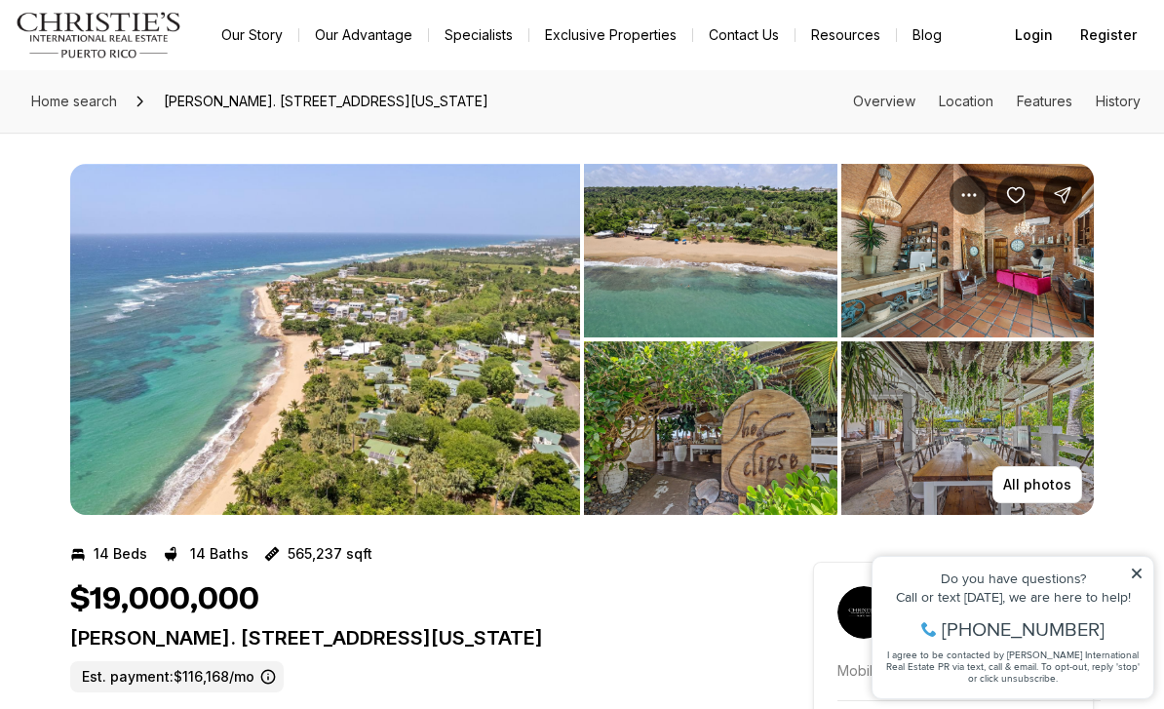
click at [1044, 474] on button "All photos" at bounding box center [1037, 484] width 90 height 37
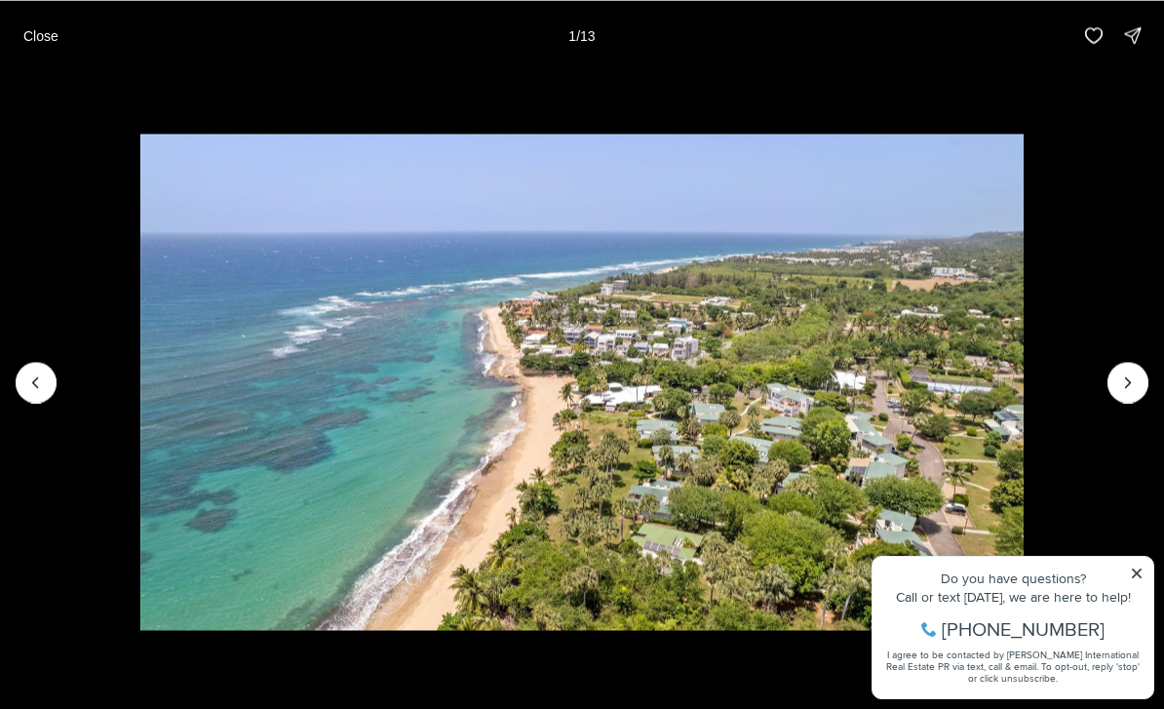
click at [1130, 377] on icon "Next slide" at bounding box center [1127, 381] width 19 height 19
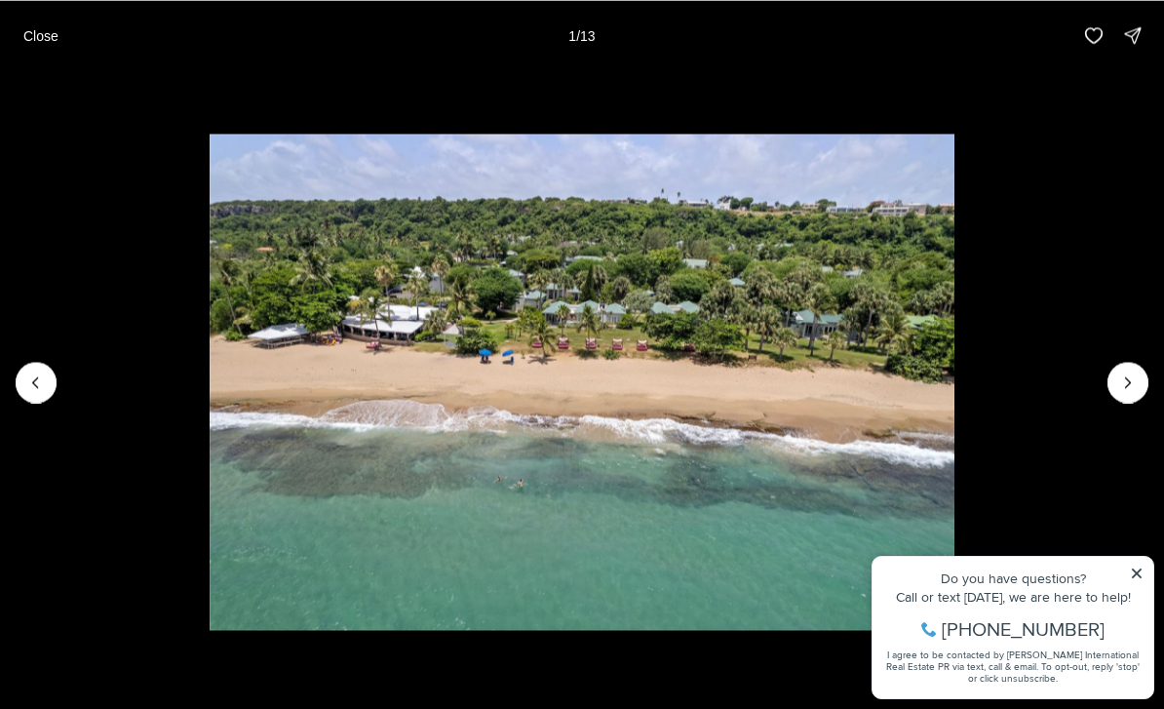
click at [1125, 385] on icon "Next slide" at bounding box center [1127, 381] width 19 height 19
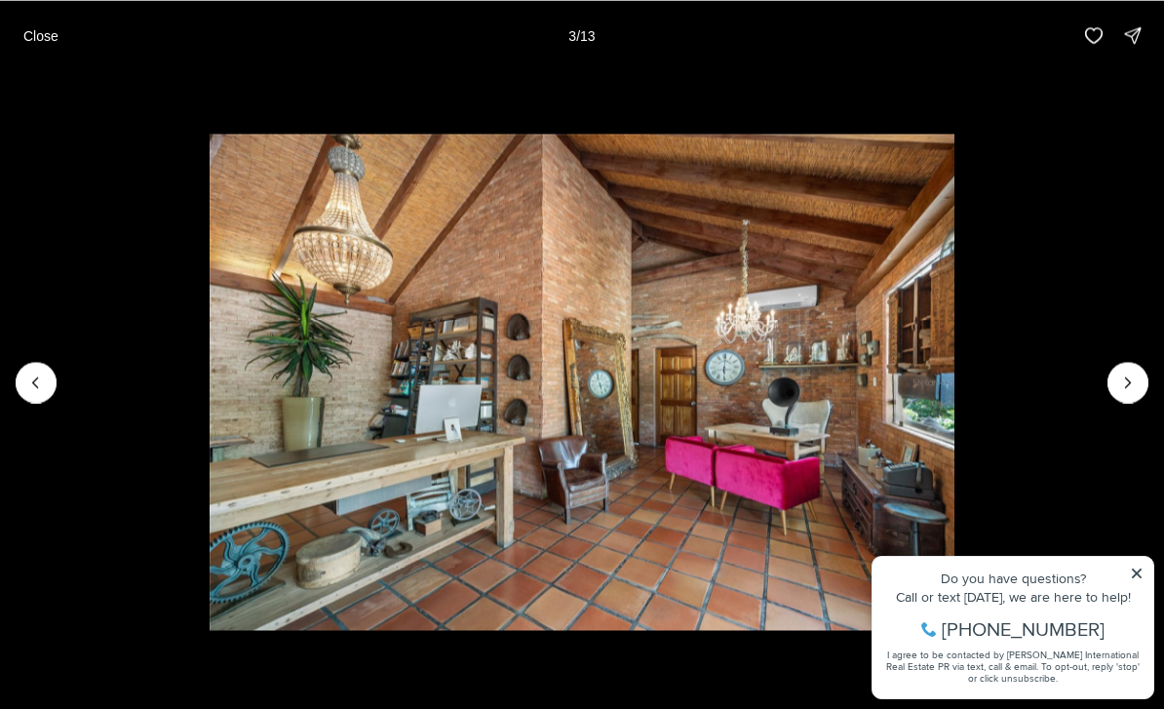
click at [1121, 383] on icon "Next slide" at bounding box center [1127, 381] width 19 height 19
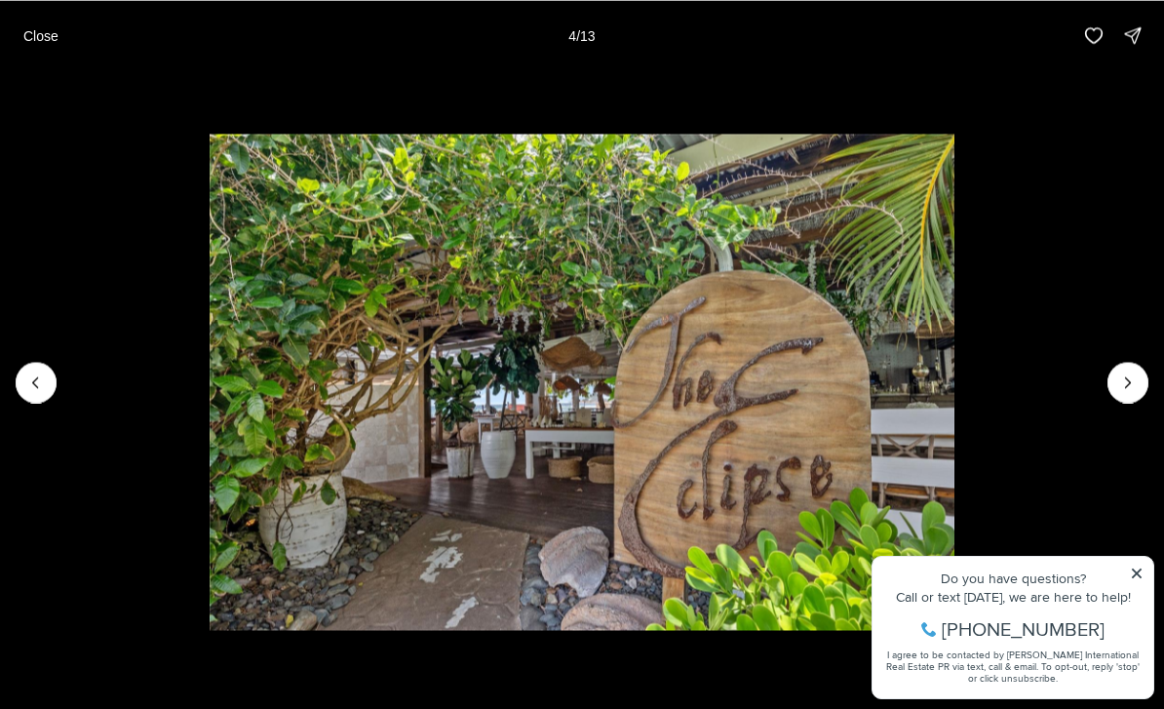
click at [1125, 384] on icon "Next slide" at bounding box center [1127, 381] width 19 height 19
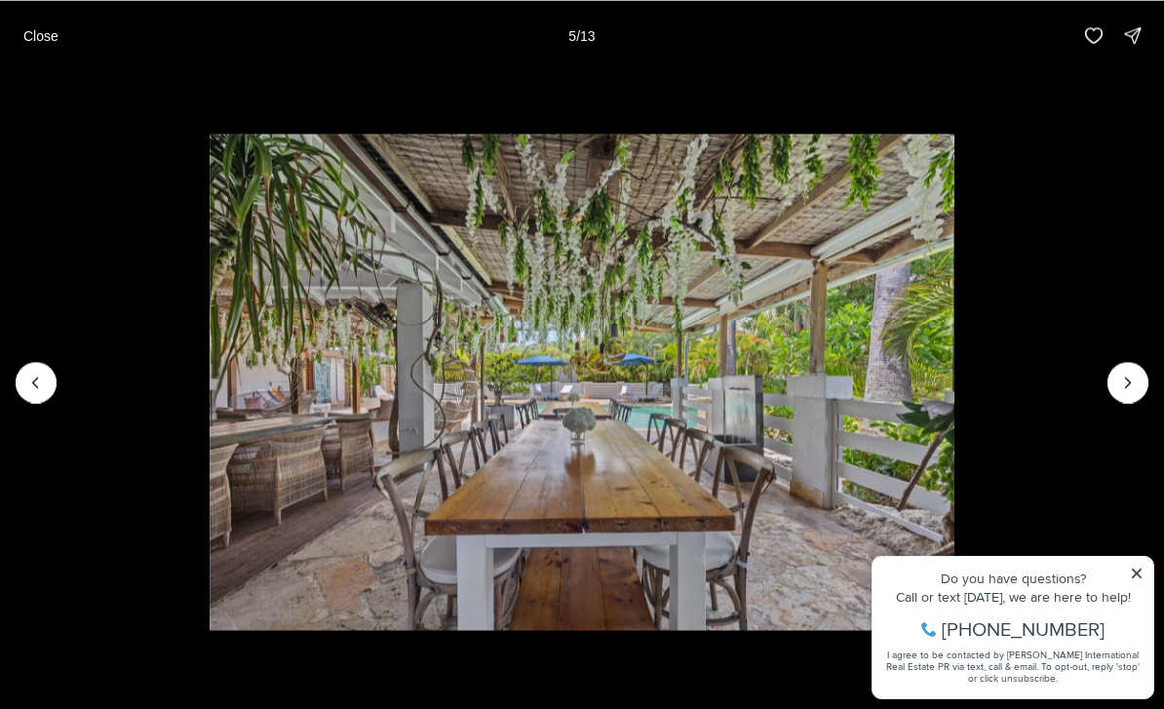
click at [1123, 381] on icon "Next slide" at bounding box center [1127, 381] width 19 height 19
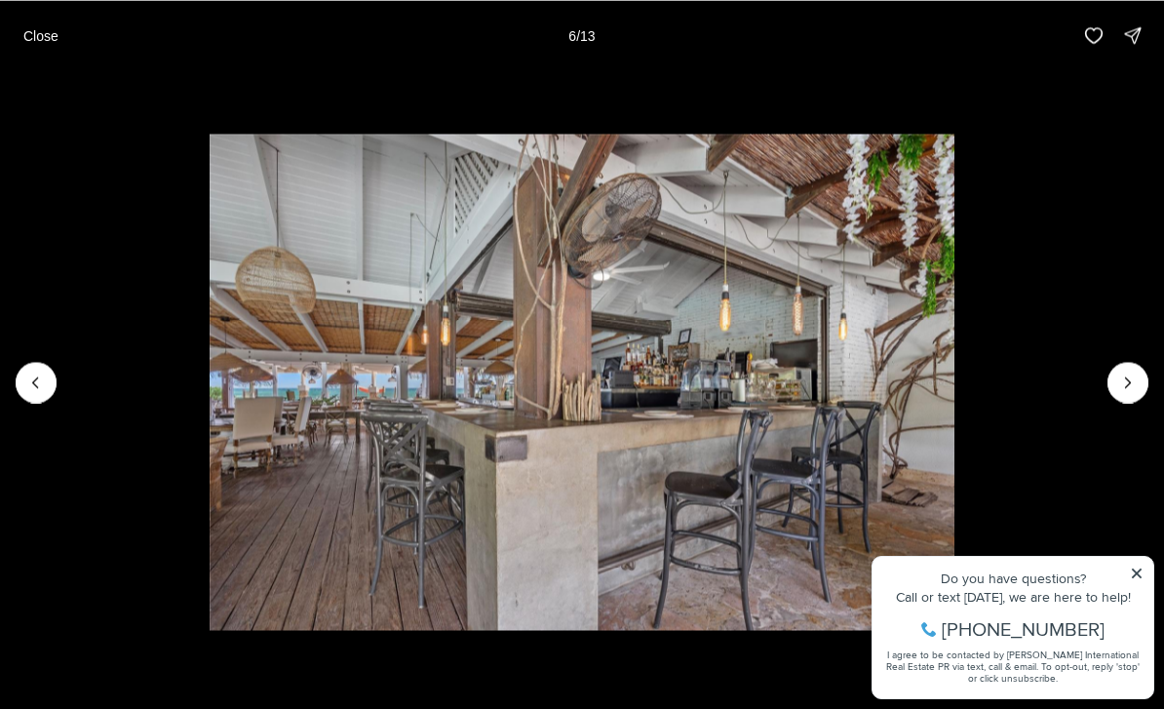
click at [1118, 381] on icon "Next slide" at bounding box center [1127, 381] width 19 height 19
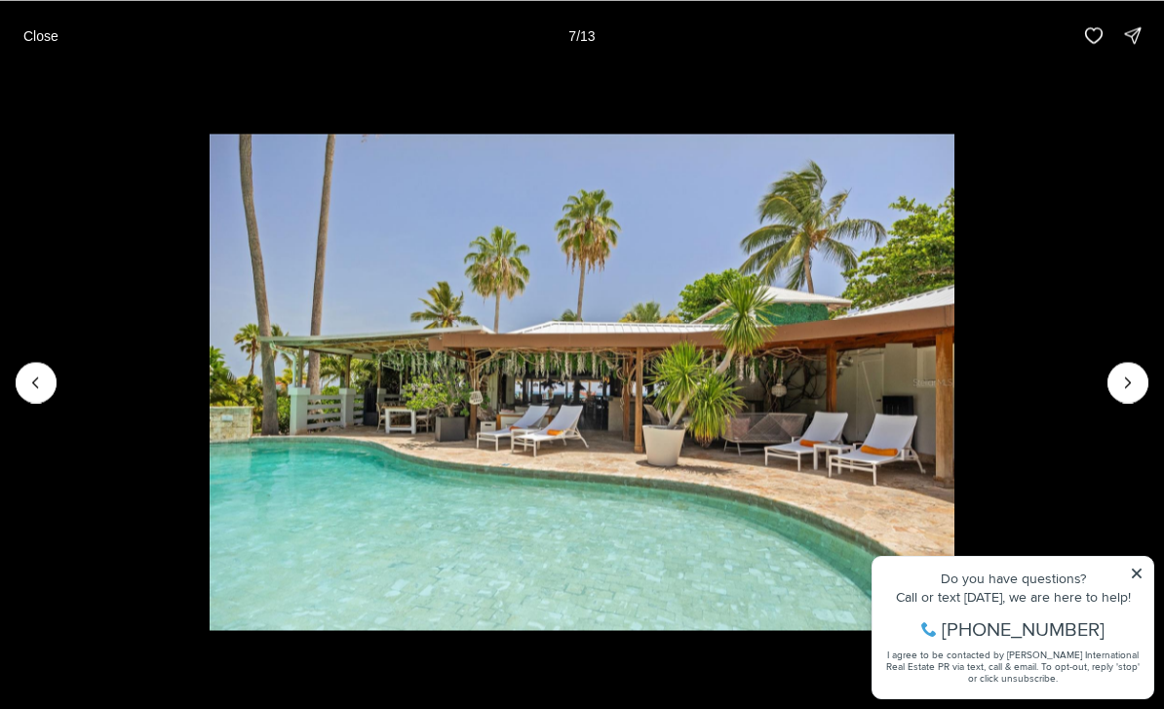
click at [1119, 384] on icon "Next slide" at bounding box center [1127, 381] width 19 height 19
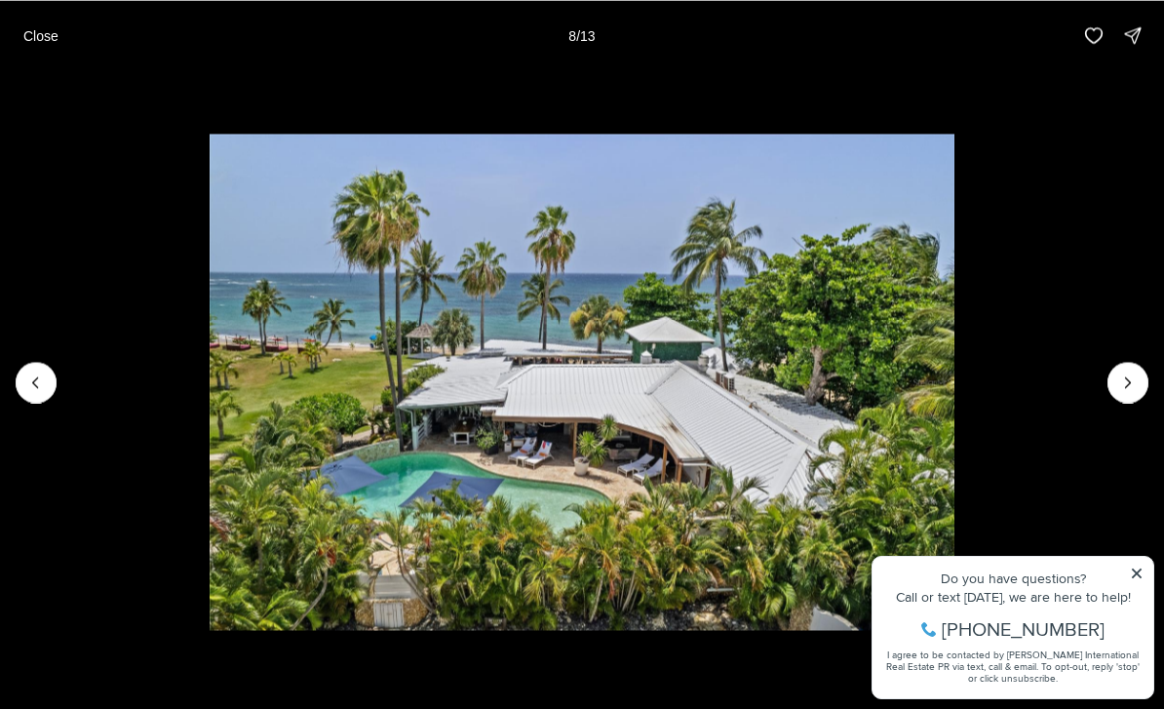
click at [1118, 378] on icon "Next slide" at bounding box center [1127, 381] width 19 height 19
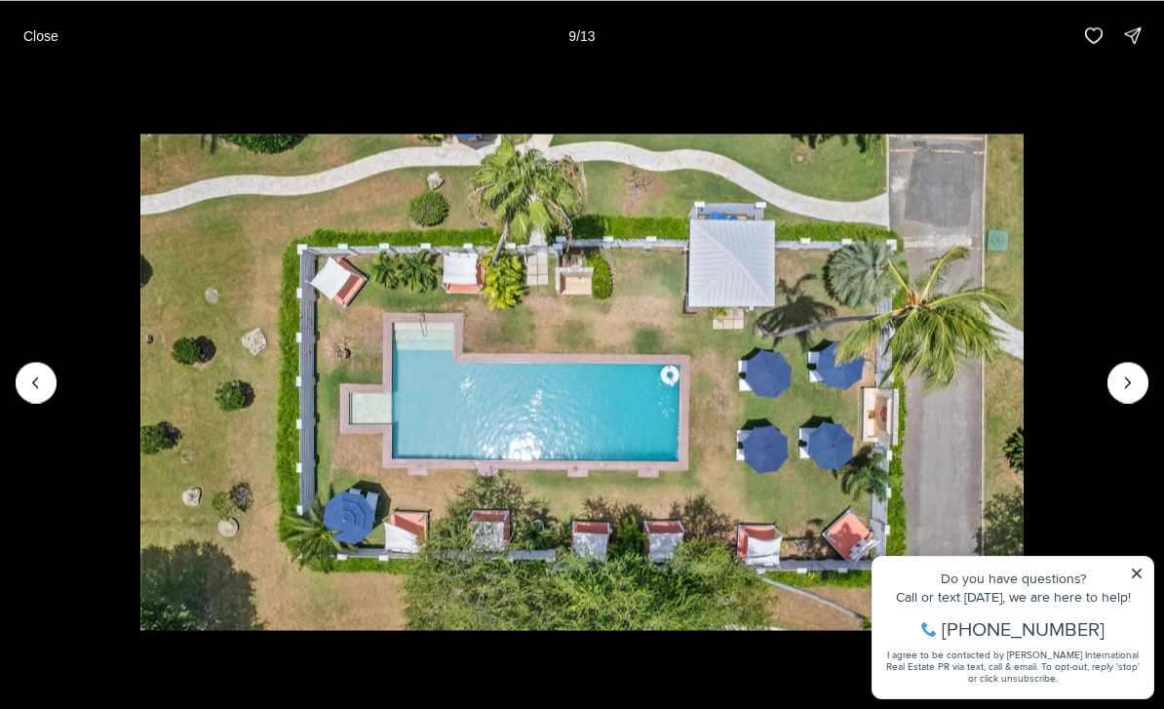
click at [1113, 378] on button "Next slide" at bounding box center [1127, 382] width 41 height 41
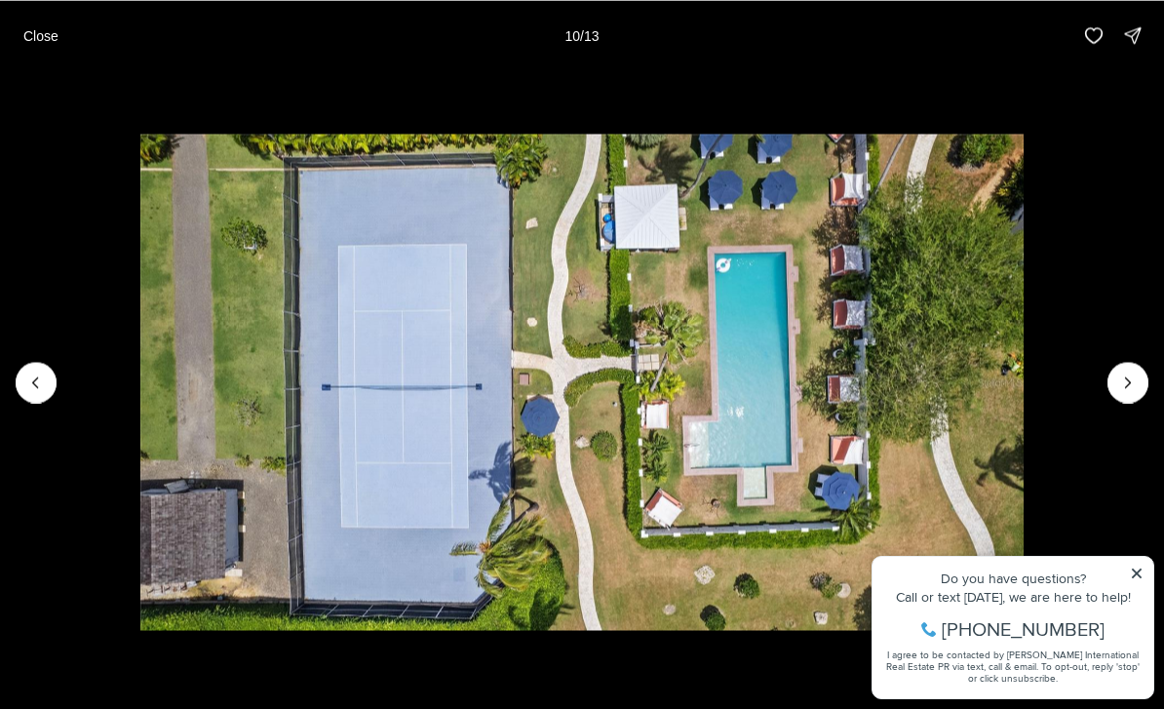
click at [1119, 379] on icon "Next slide" at bounding box center [1127, 381] width 19 height 19
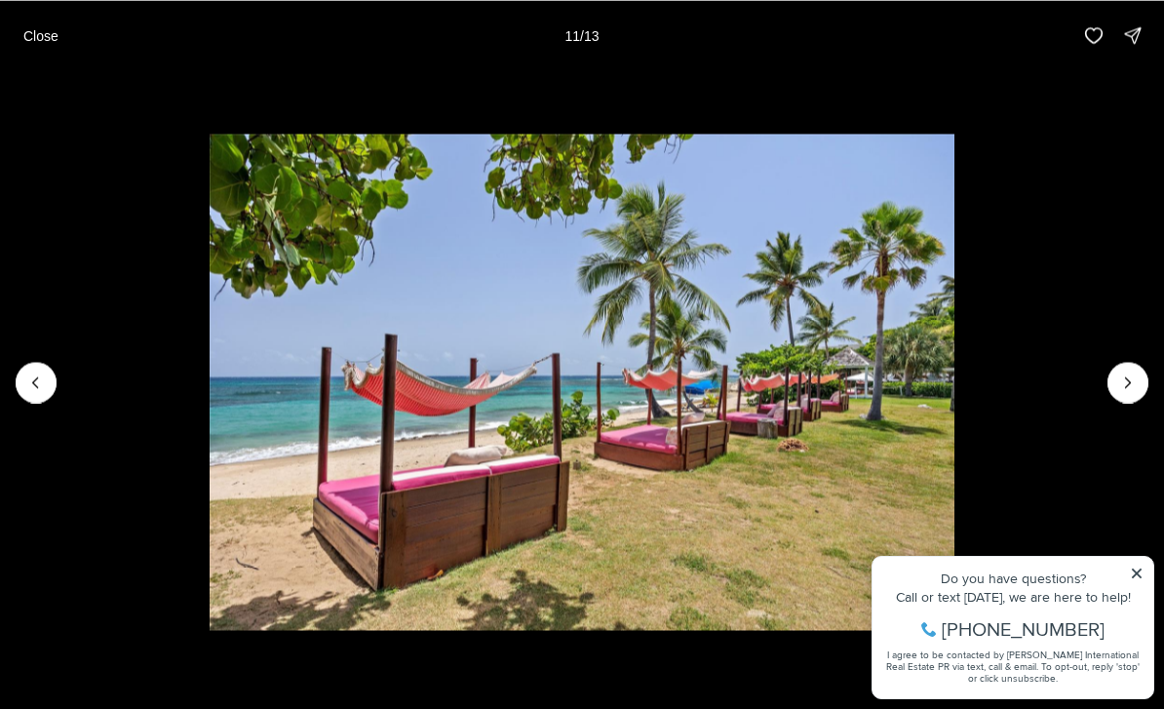
click at [1111, 380] on button "Next slide" at bounding box center [1127, 382] width 41 height 41
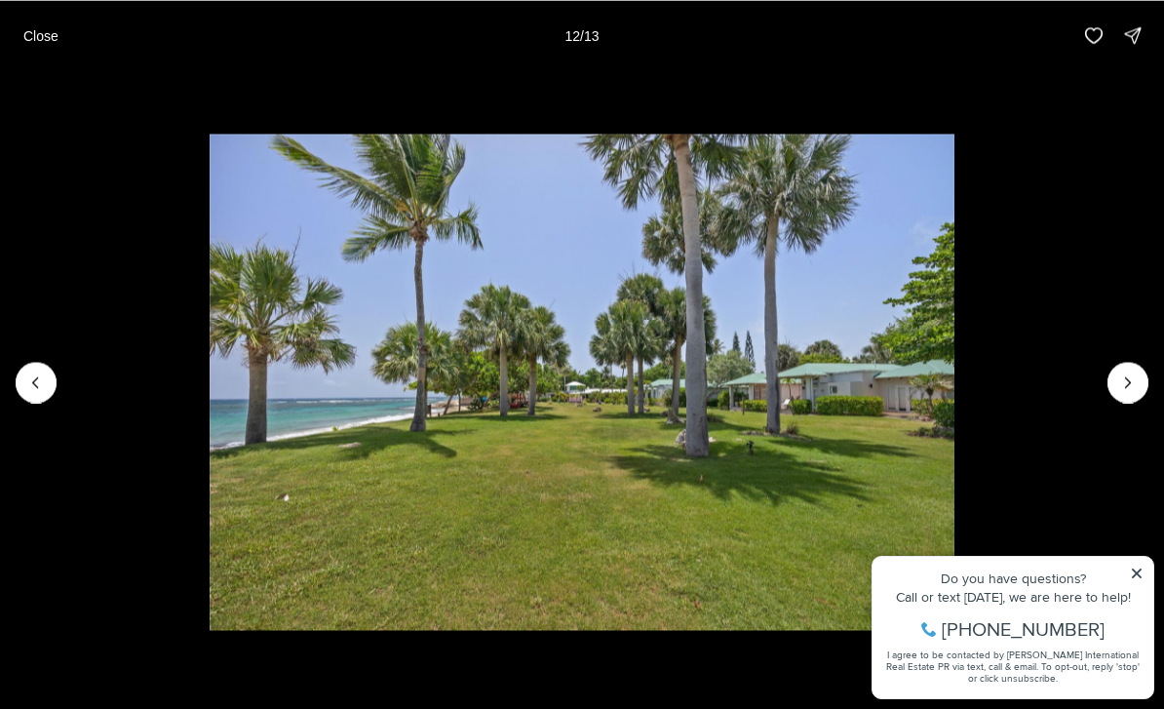
click at [1109, 377] on button "Next slide" at bounding box center [1127, 382] width 41 height 41
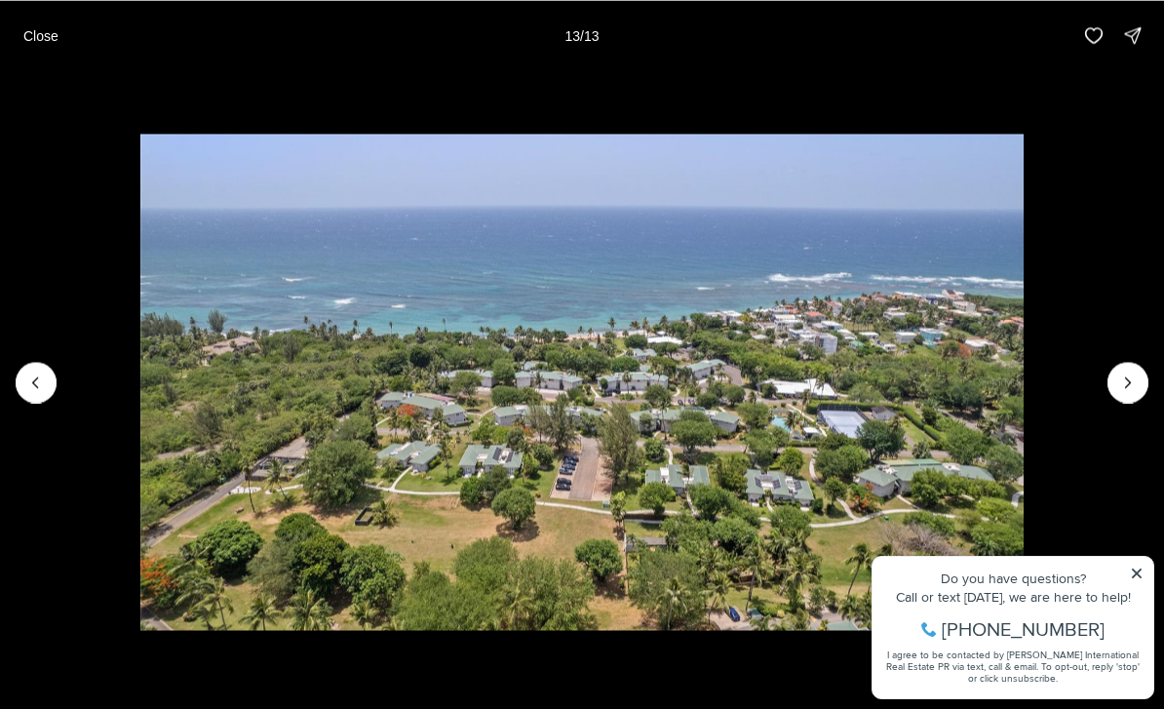
click at [1024, 373] on img "13 of 13" at bounding box center [582, 382] width 884 height 496
click at [47, 48] on button "Close" at bounding box center [41, 35] width 58 height 39
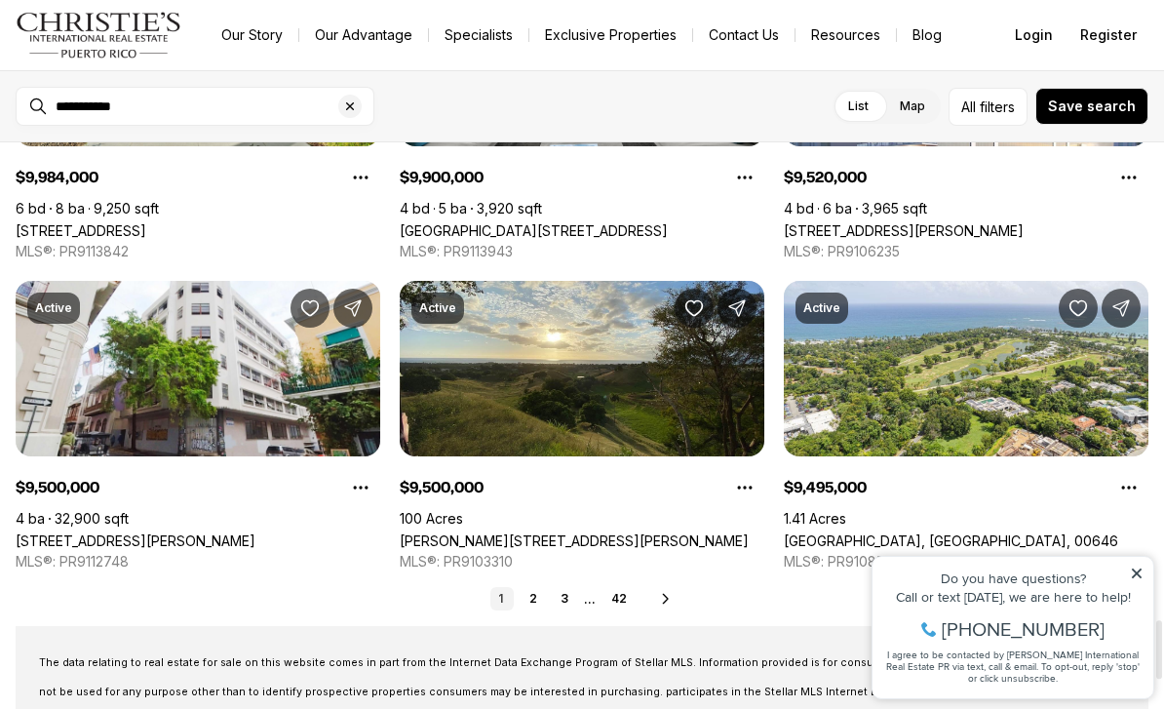
scroll to position [4760, 0]
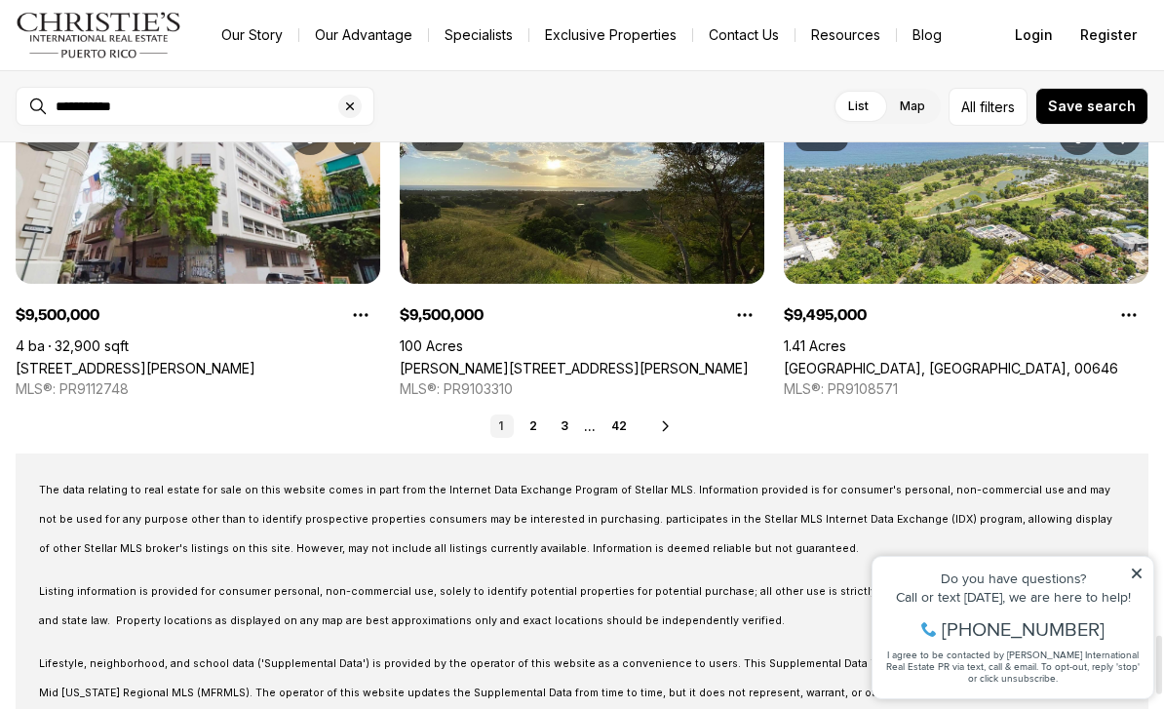
click at [528, 430] on link "2" at bounding box center [532, 425] width 23 height 23
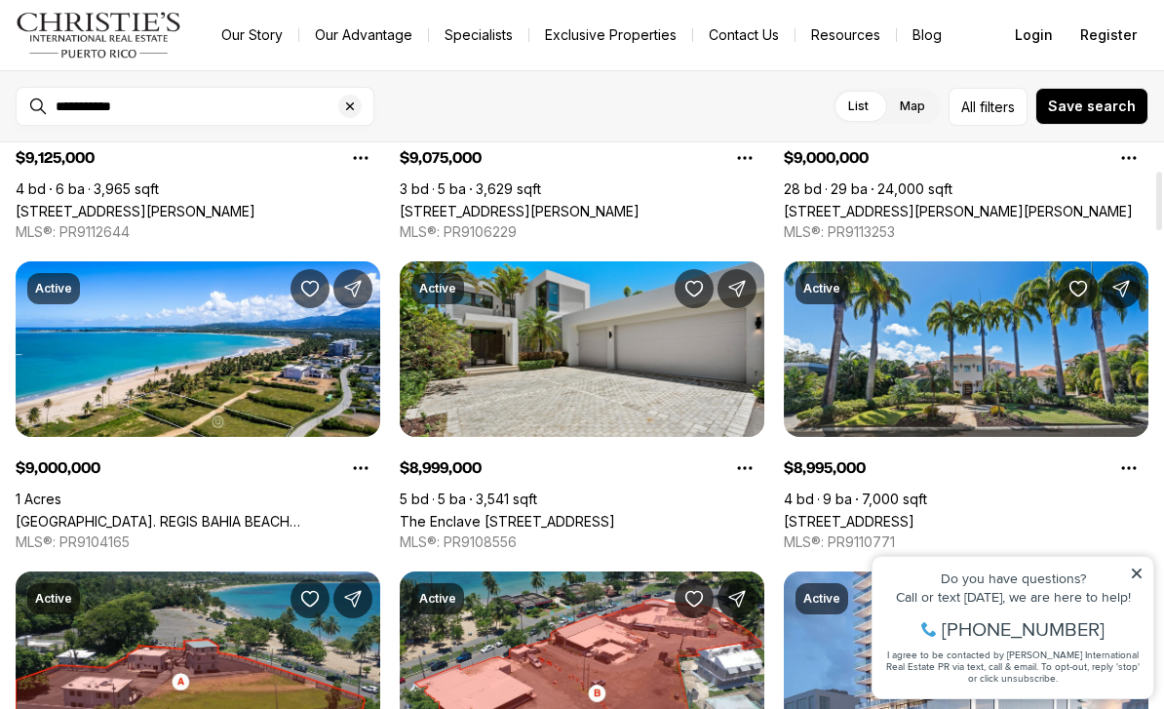
scroll to position [267, 0]
click at [117, 513] on link "Atlantic Drive ST. REGIS BAHIA BEACH RESORT #Lot 12, RIO GRANDE PR, 00745" at bounding box center [198, 521] width 365 height 17
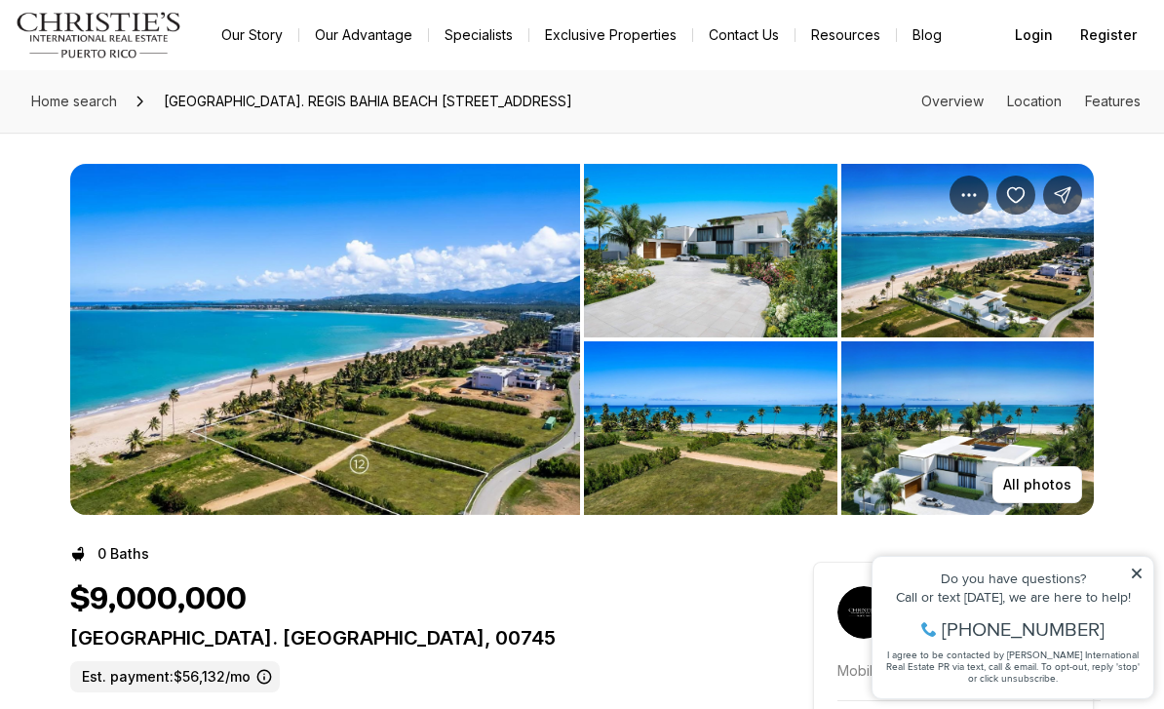
click at [212, 478] on img "View image gallery" at bounding box center [325, 339] width 510 height 351
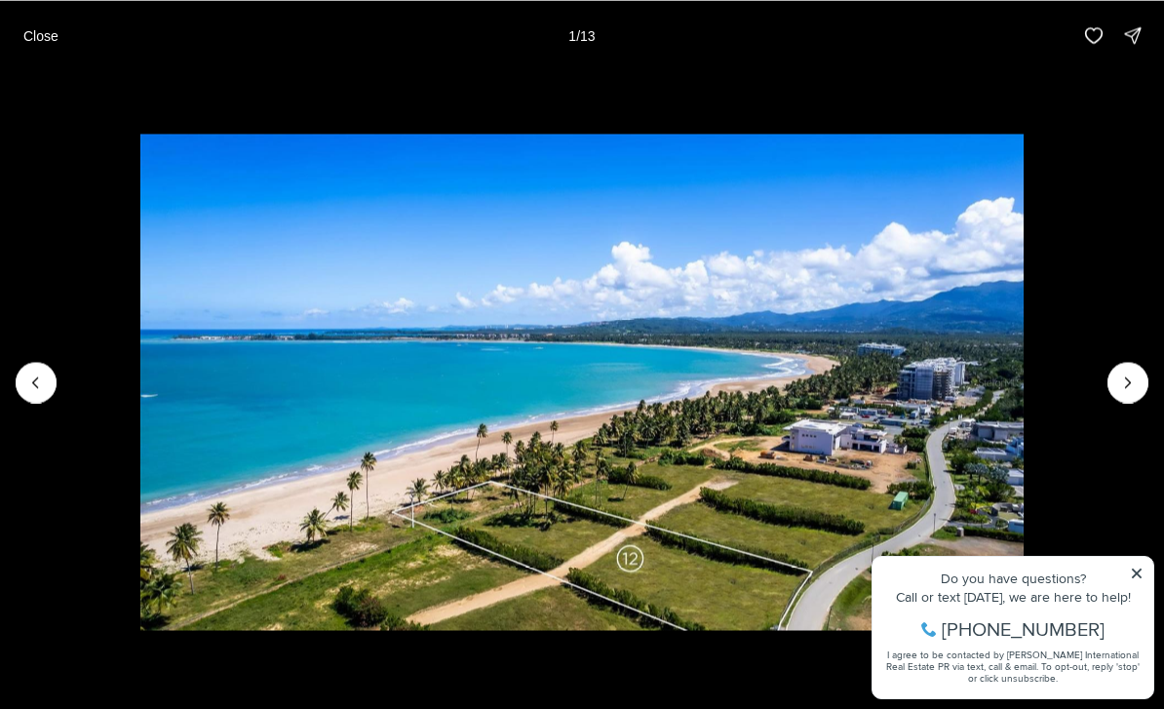
click at [1111, 368] on button "Next slide" at bounding box center [1127, 382] width 41 height 41
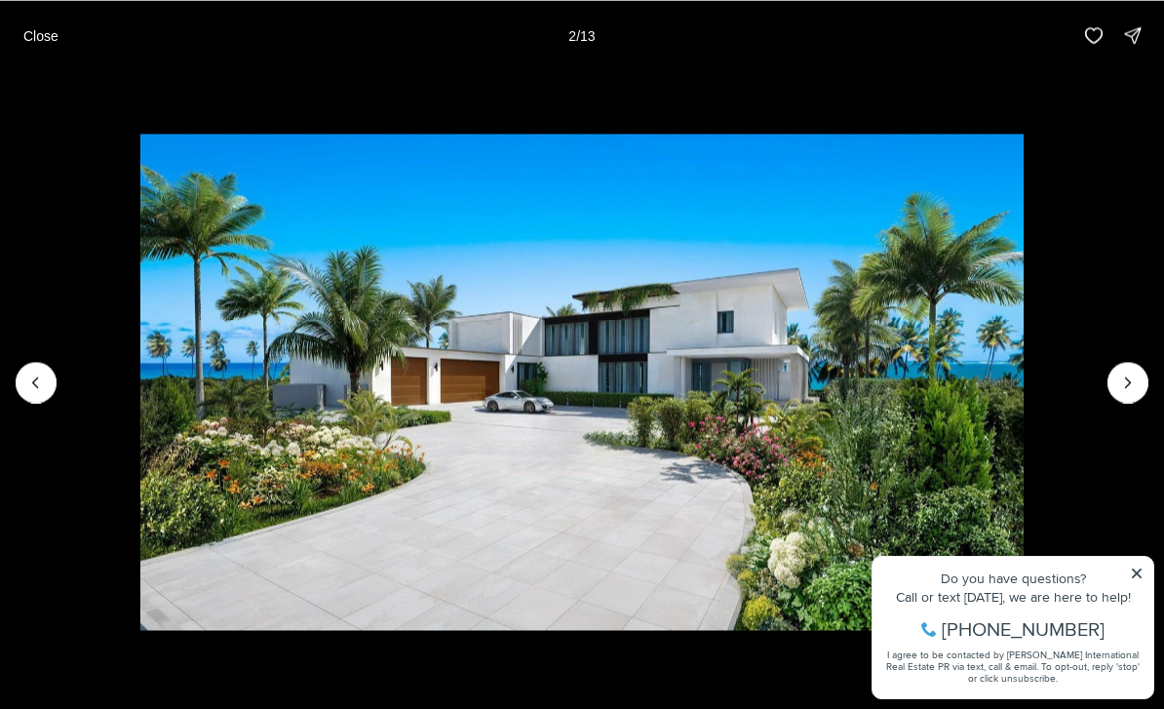
click at [1120, 386] on icon "Next slide" at bounding box center [1127, 381] width 19 height 19
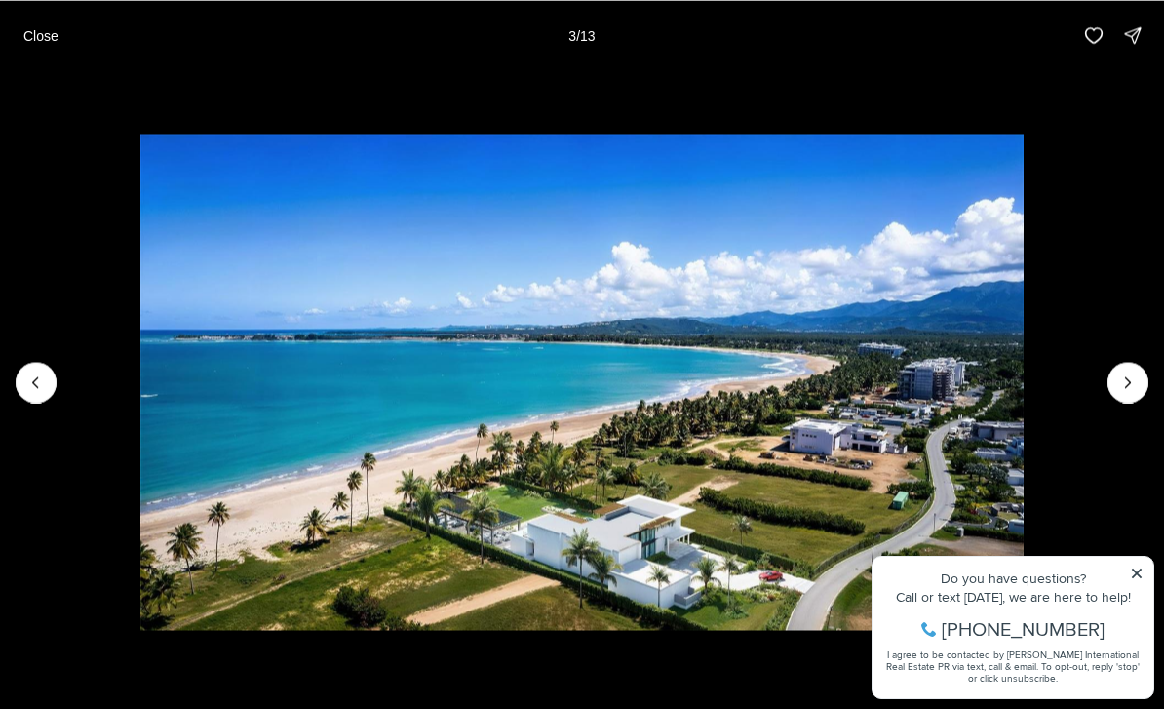
click at [1118, 381] on icon "Next slide" at bounding box center [1127, 381] width 19 height 19
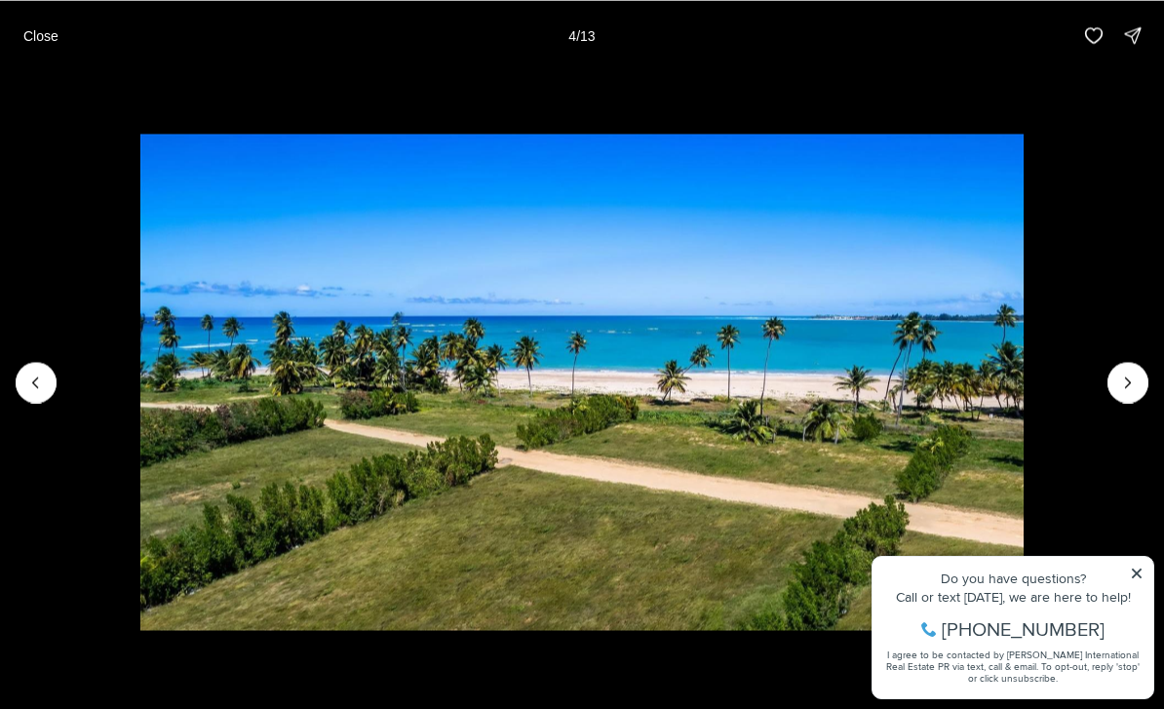
click at [1120, 390] on icon "Next slide" at bounding box center [1127, 381] width 19 height 19
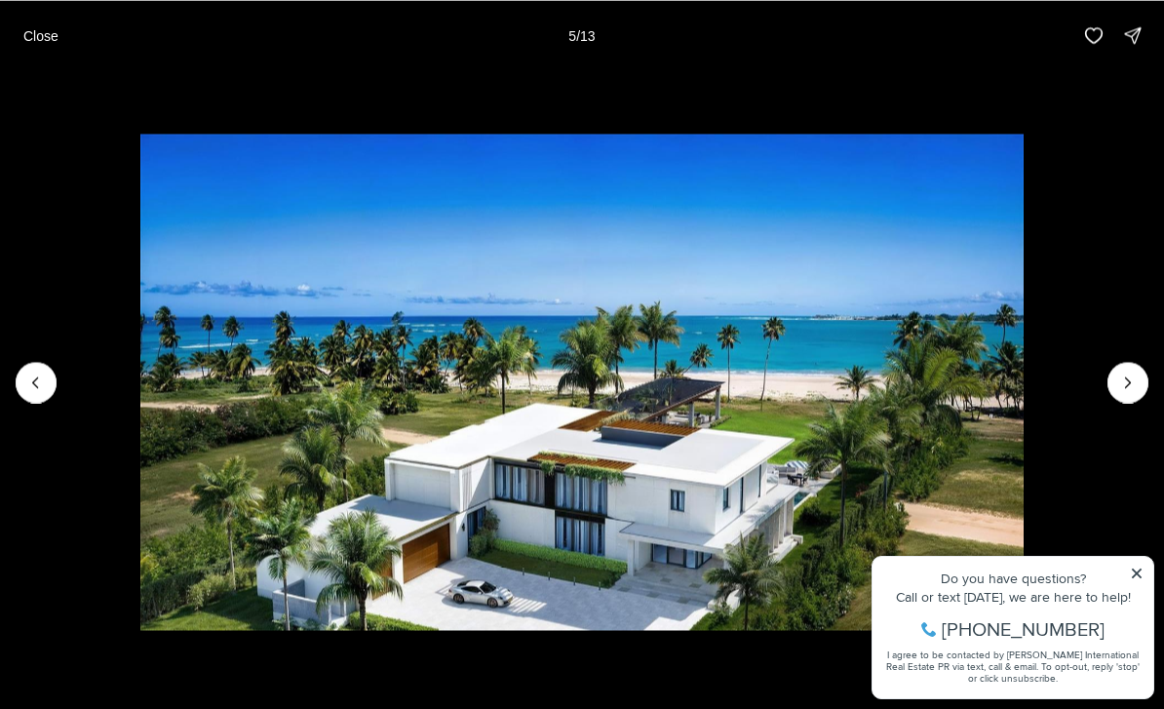
click at [1118, 382] on icon "Next slide" at bounding box center [1127, 381] width 19 height 19
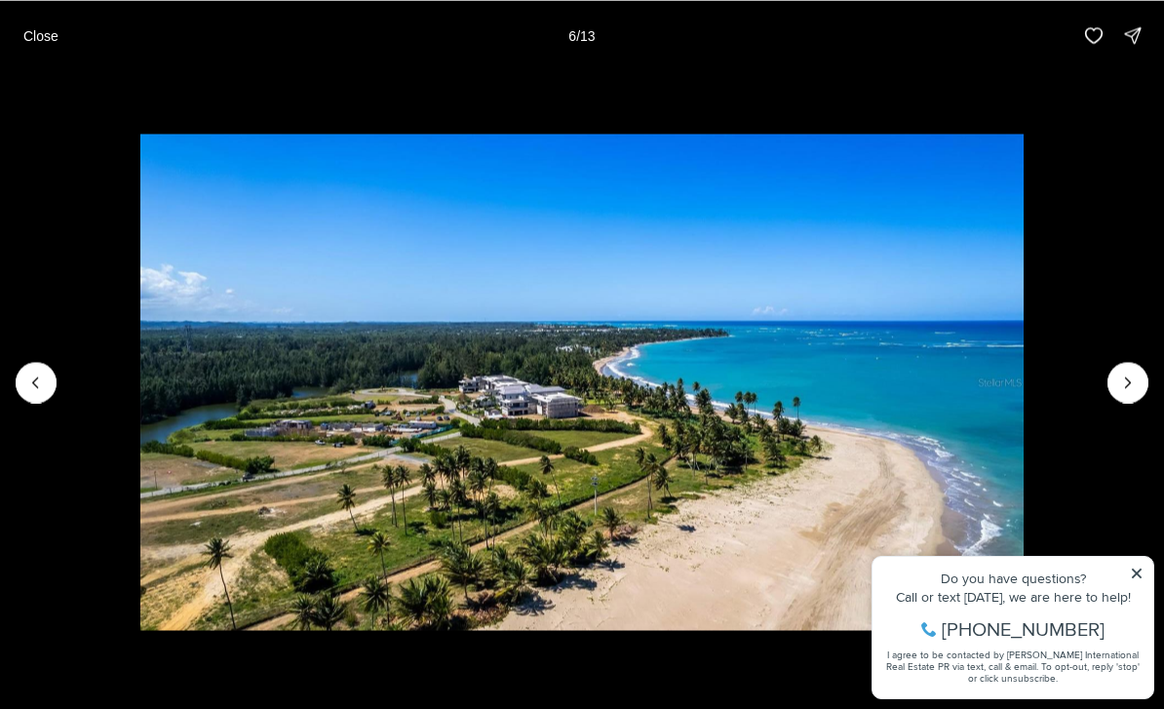
click at [1118, 387] on icon "Next slide" at bounding box center [1127, 381] width 19 height 19
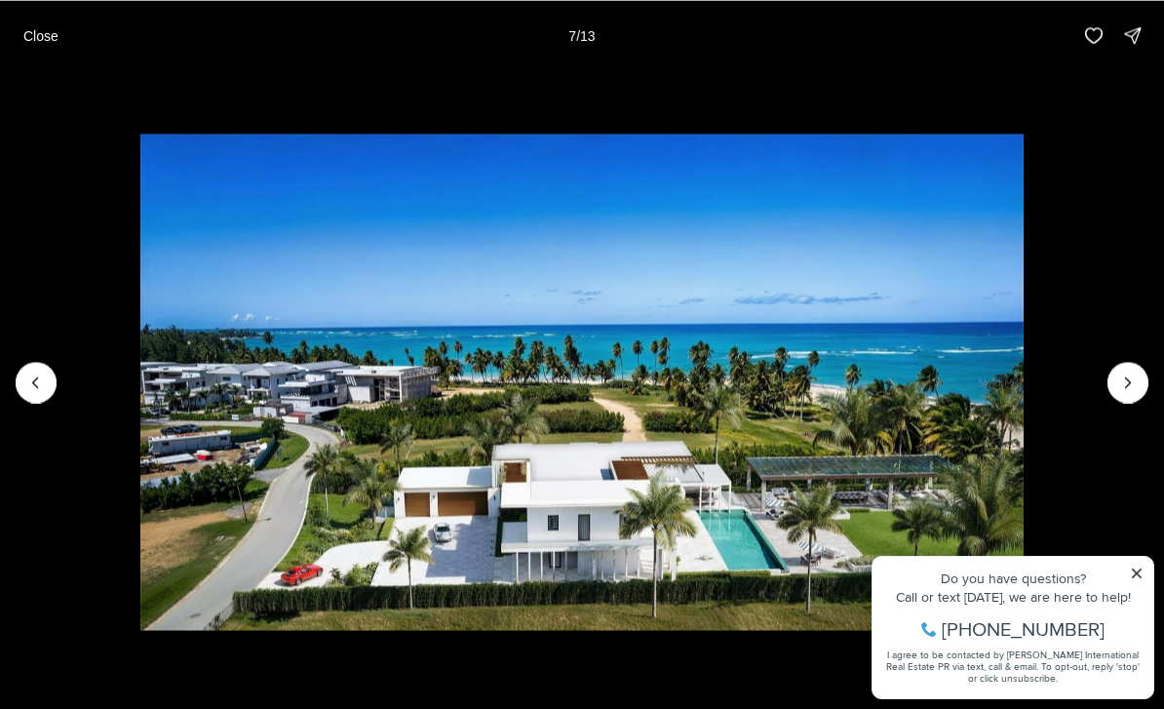
click at [1114, 387] on button "Next slide" at bounding box center [1127, 382] width 41 height 41
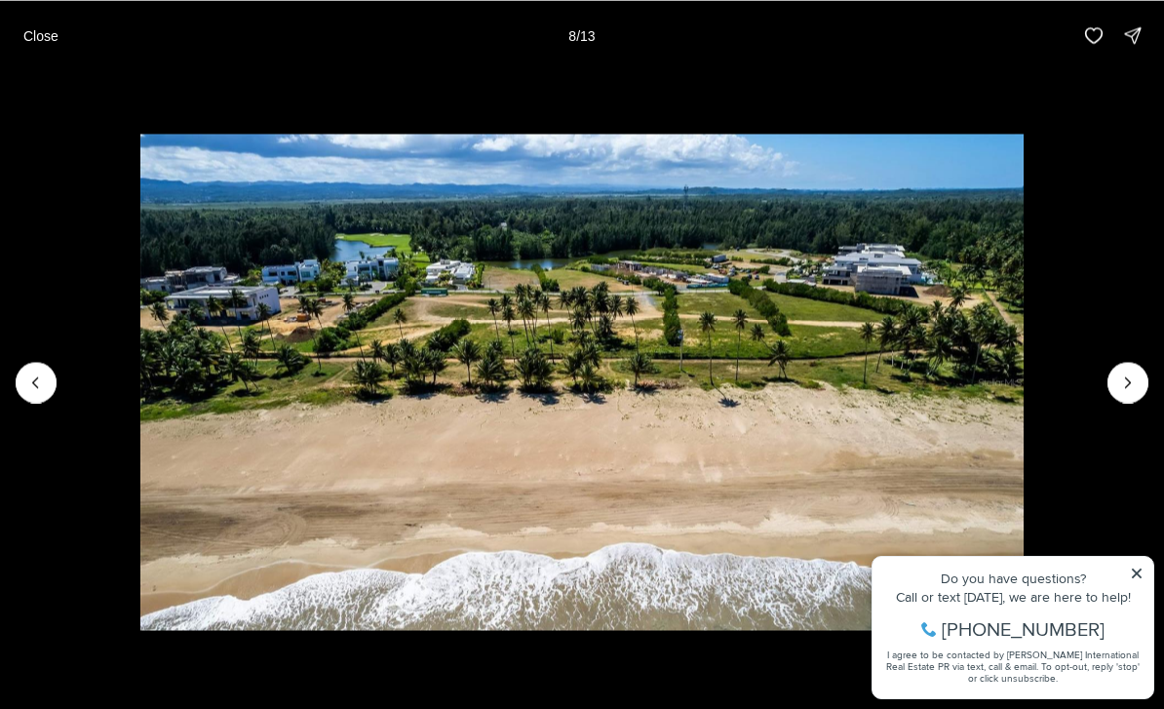
click at [1118, 381] on icon "Next slide" at bounding box center [1127, 381] width 19 height 19
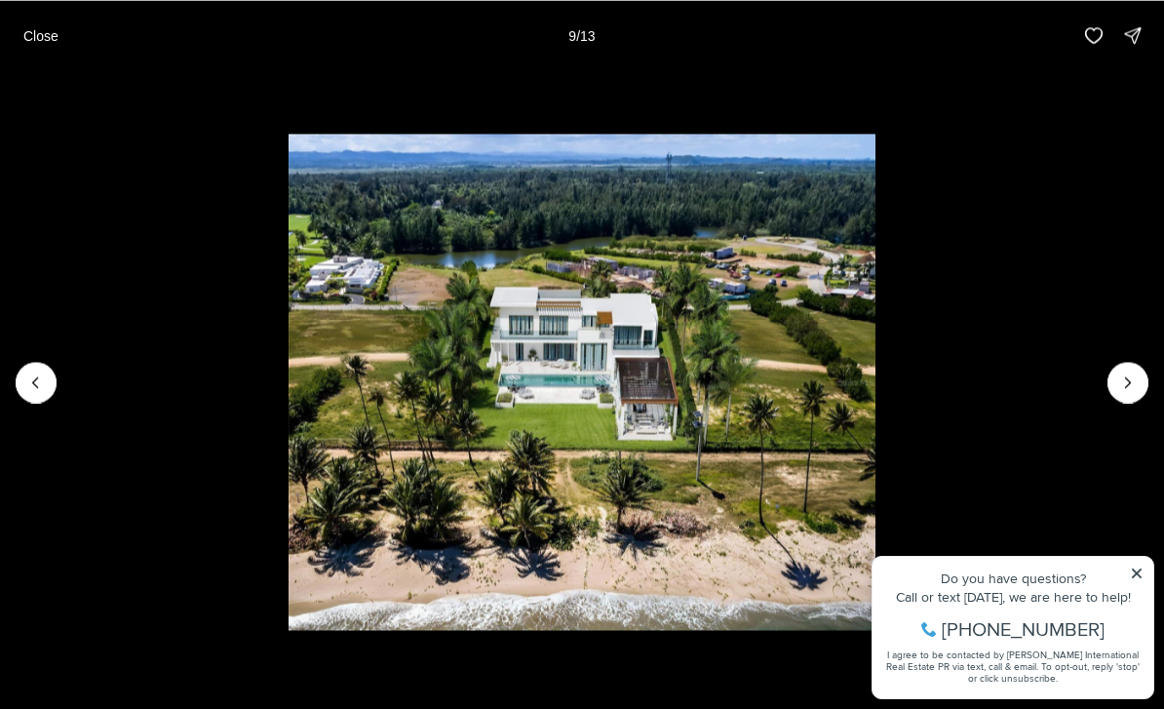
click at [1117, 364] on button "Next slide" at bounding box center [1127, 382] width 41 height 41
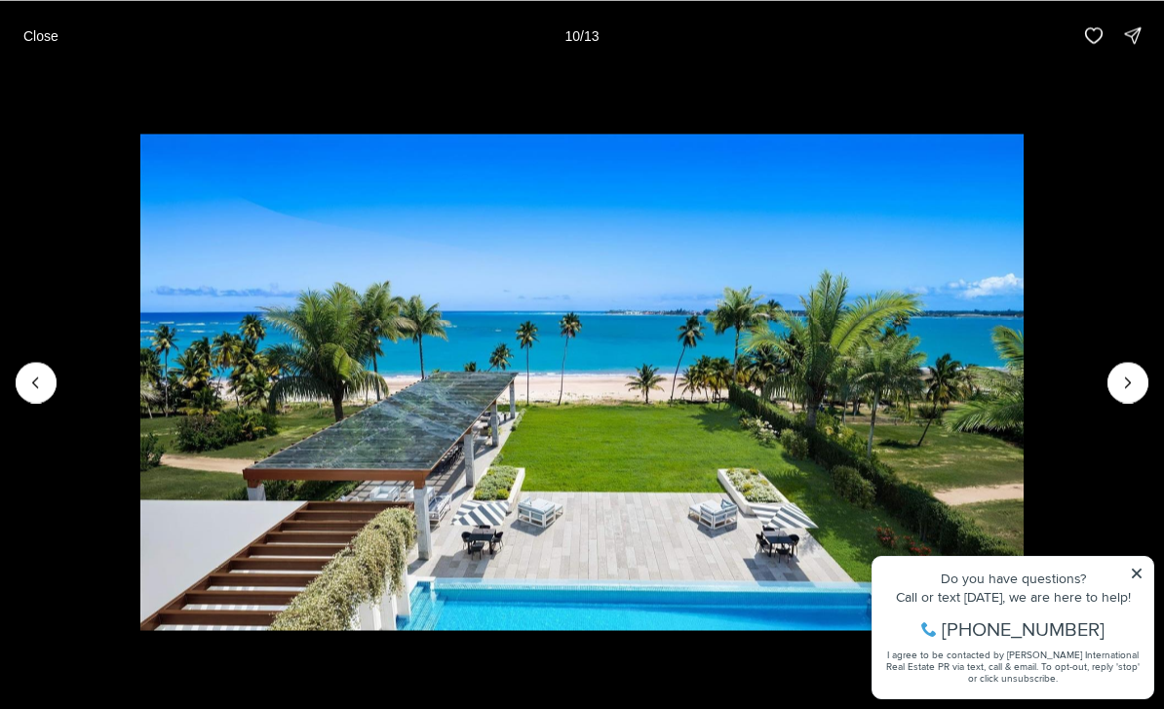
click at [1023, 365] on img "10 of 13" at bounding box center [581, 382] width 883 height 496
click at [1118, 389] on icon "Next slide" at bounding box center [1127, 381] width 19 height 19
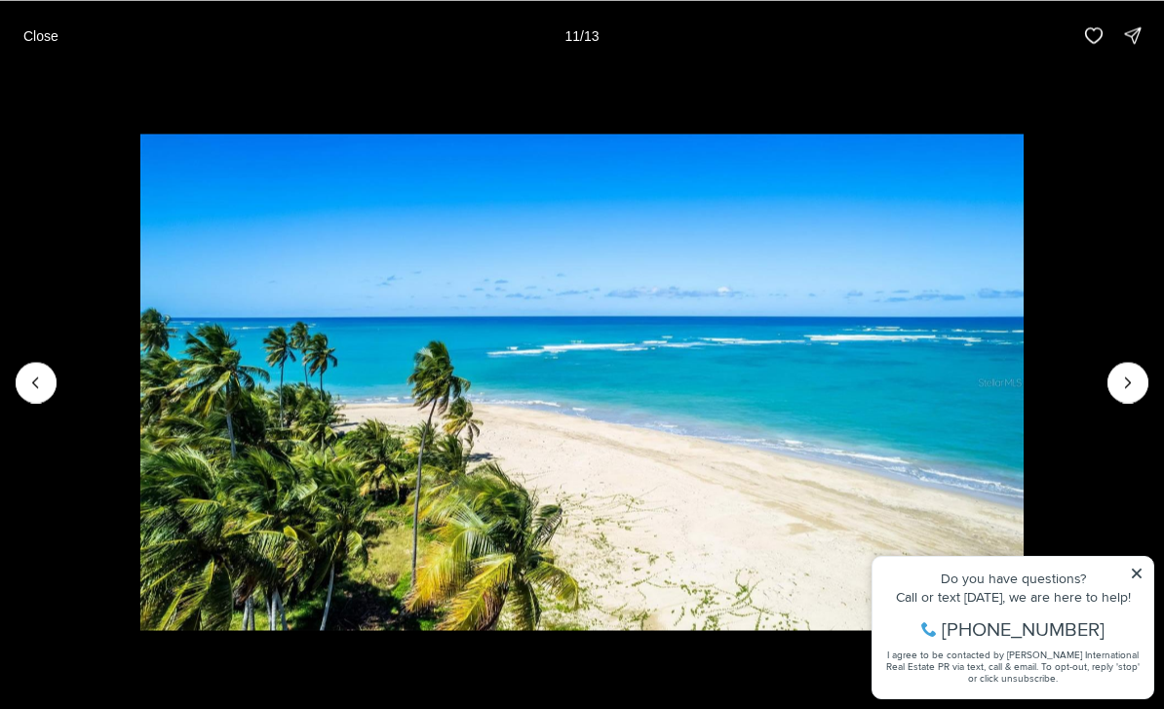
click at [1109, 387] on button "Next slide" at bounding box center [1127, 382] width 41 height 41
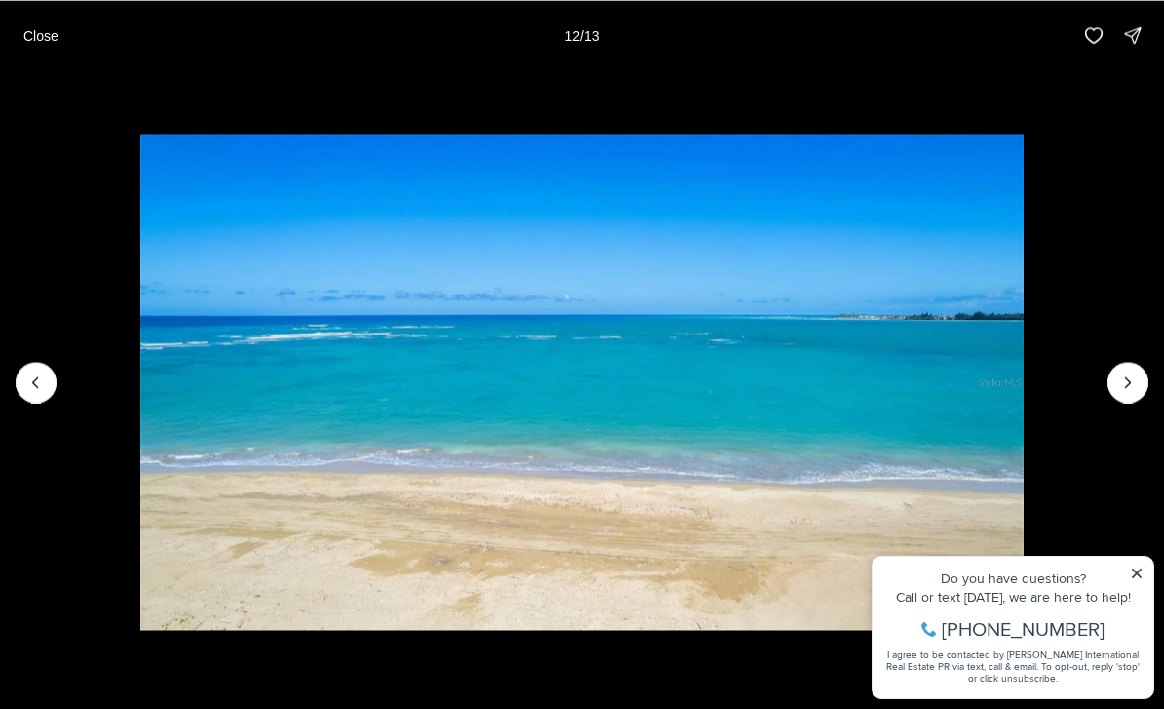
click at [1024, 388] on img "12 of 13" at bounding box center [582, 382] width 884 height 496
click at [1109, 386] on button "Next slide" at bounding box center [1127, 382] width 41 height 41
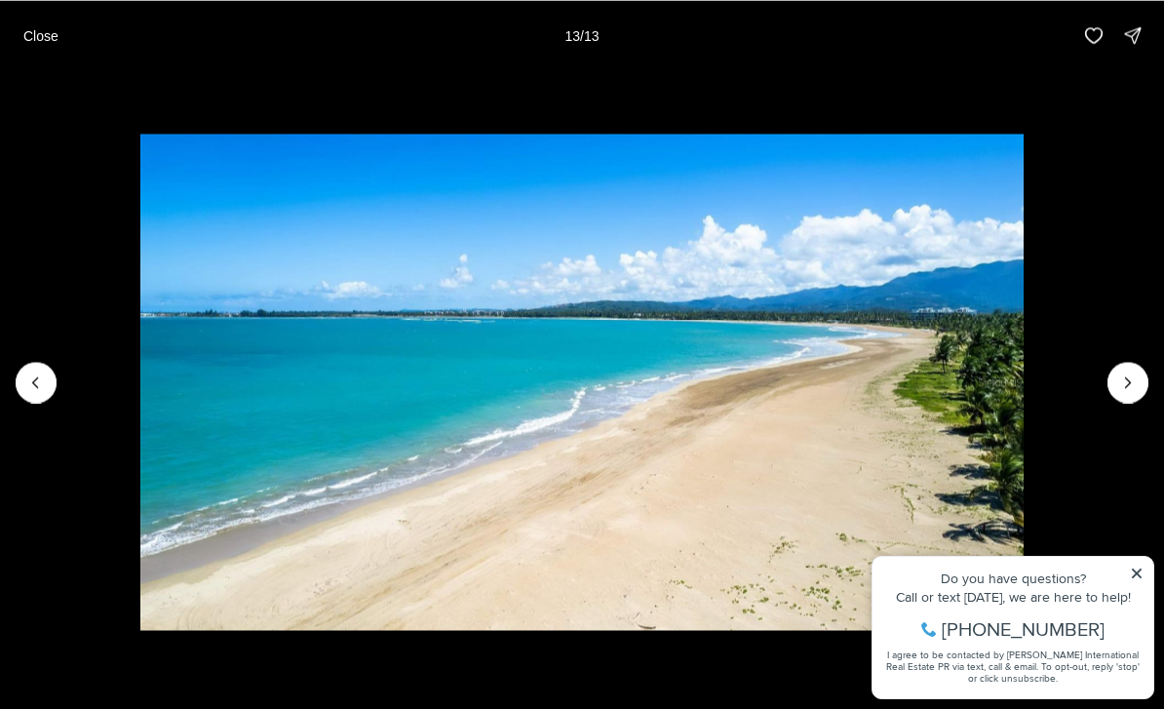
click at [1024, 370] on img "13 of 13" at bounding box center [582, 382] width 884 height 496
click at [1024, 372] on img "13 of 13" at bounding box center [582, 382] width 884 height 496
click at [39, 45] on button "Close" at bounding box center [41, 35] width 58 height 39
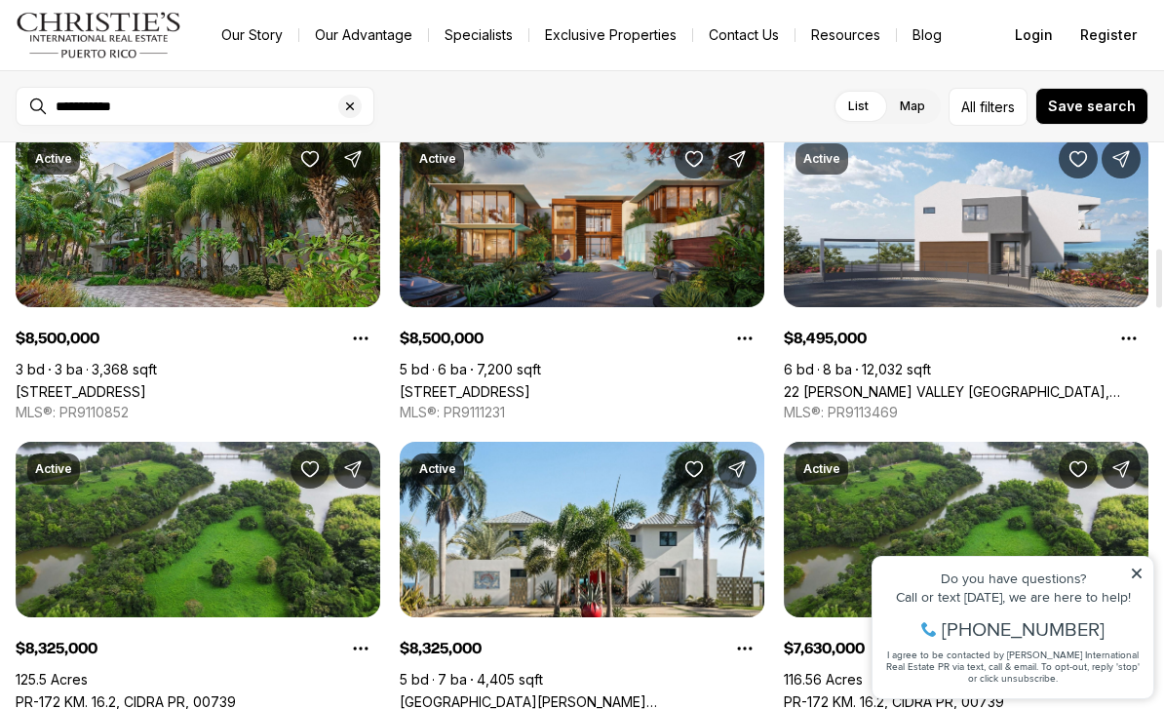
scroll to position [1018, 0]
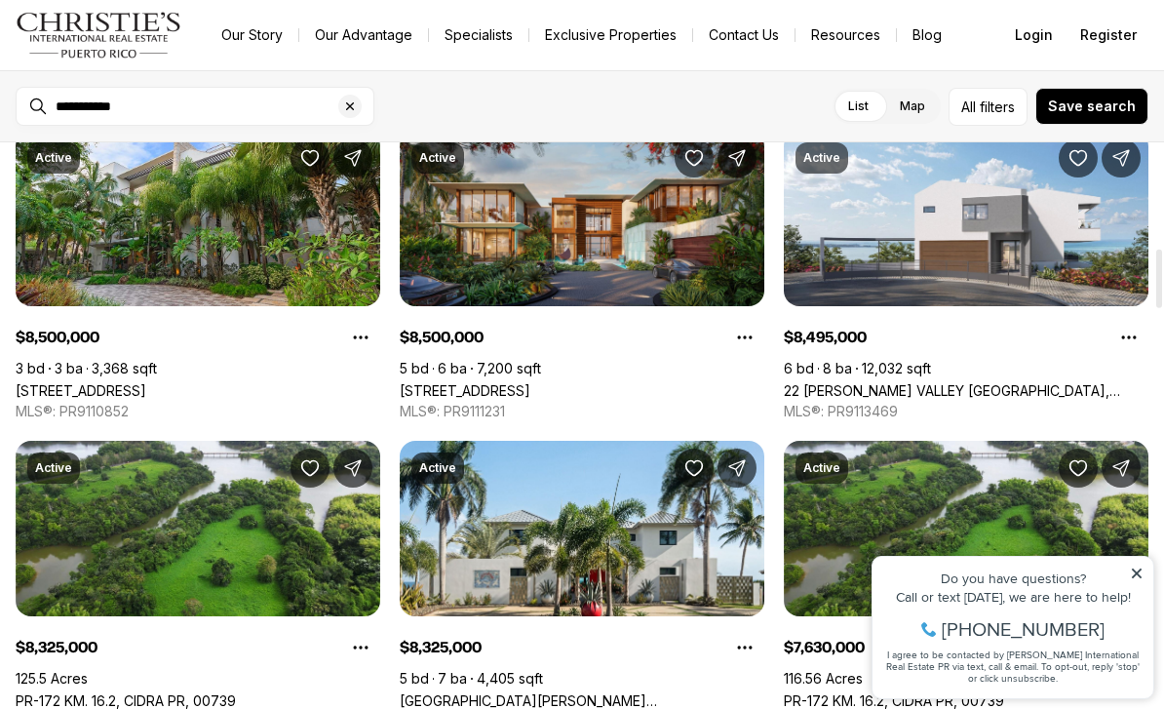
click at [530, 382] on link "600 AMANE ESTATES, COCO BEACH BLVD #6, RIO GRANDE PR, 00745" at bounding box center [465, 390] width 131 height 17
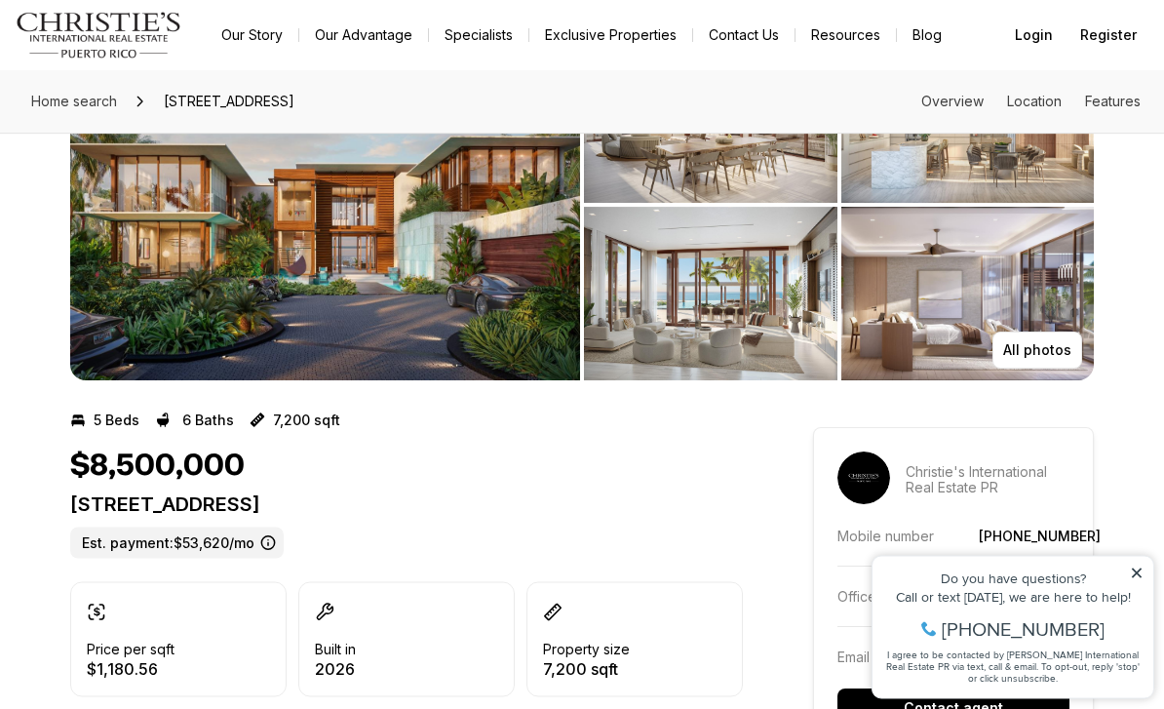
scroll to position [135, 0]
click at [682, 177] on img "View image gallery" at bounding box center [710, 116] width 253 height 174
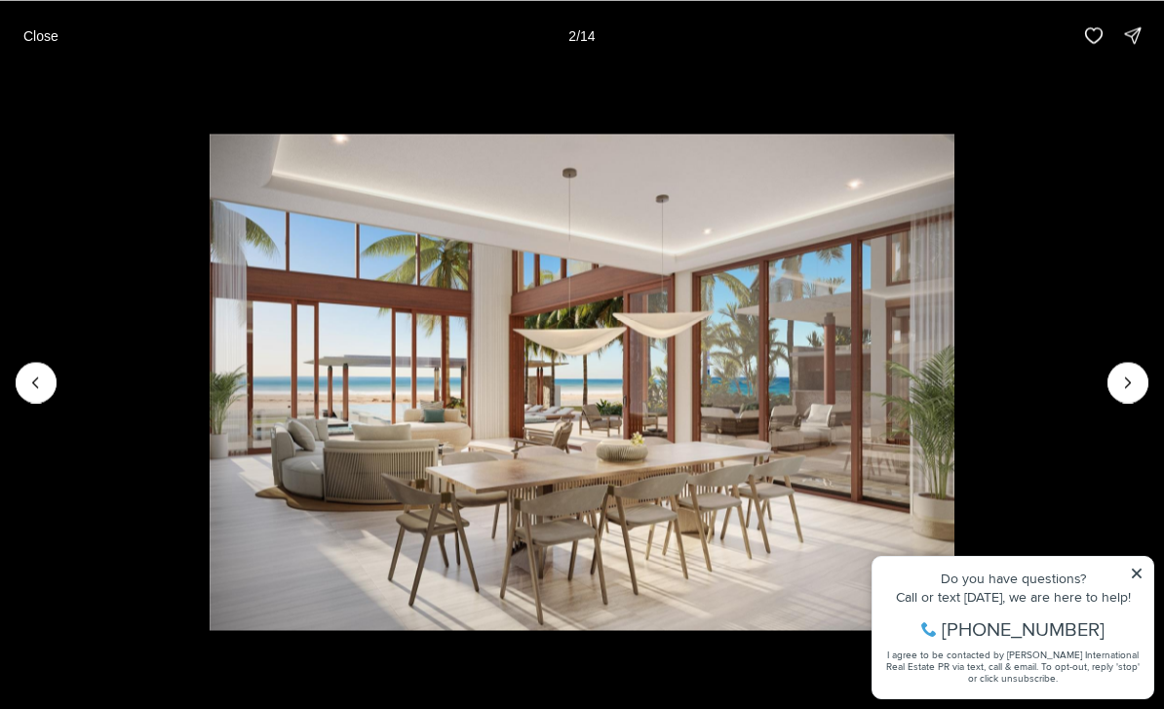
click at [49, 403] on button "Previous slide" at bounding box center [36, 382] width 41 height 41
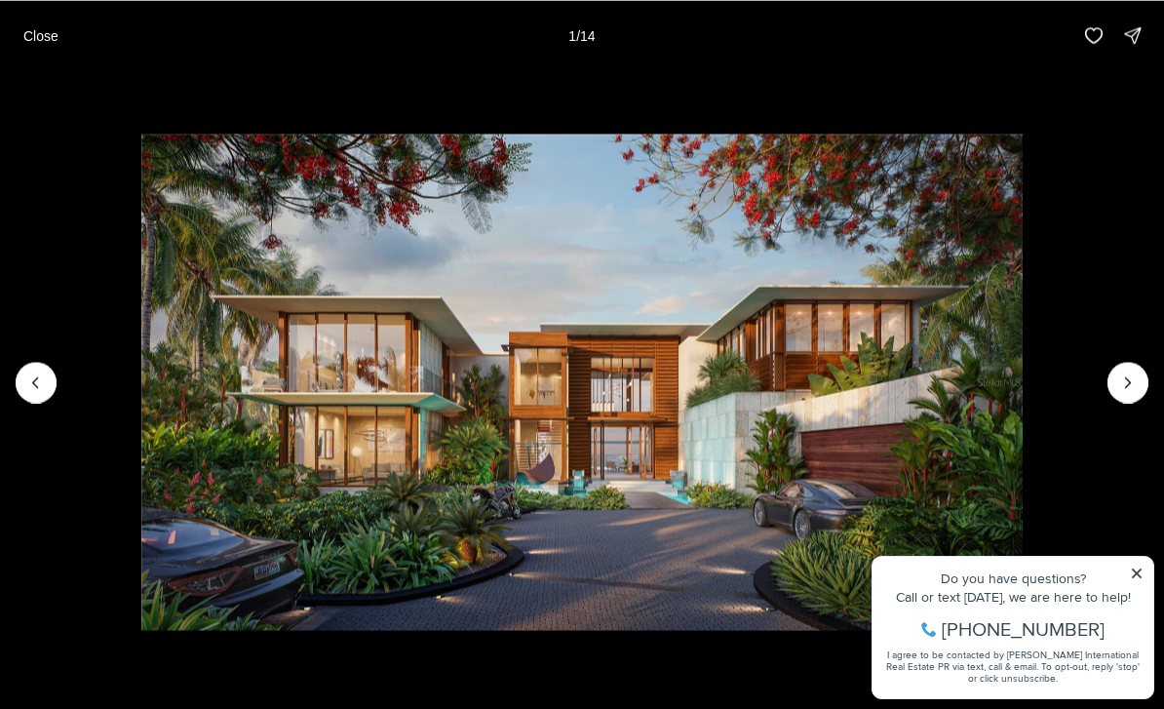
click at [1118, 392] on icon "Next slide" at bounding box center [1127, 381] width 19 height 19
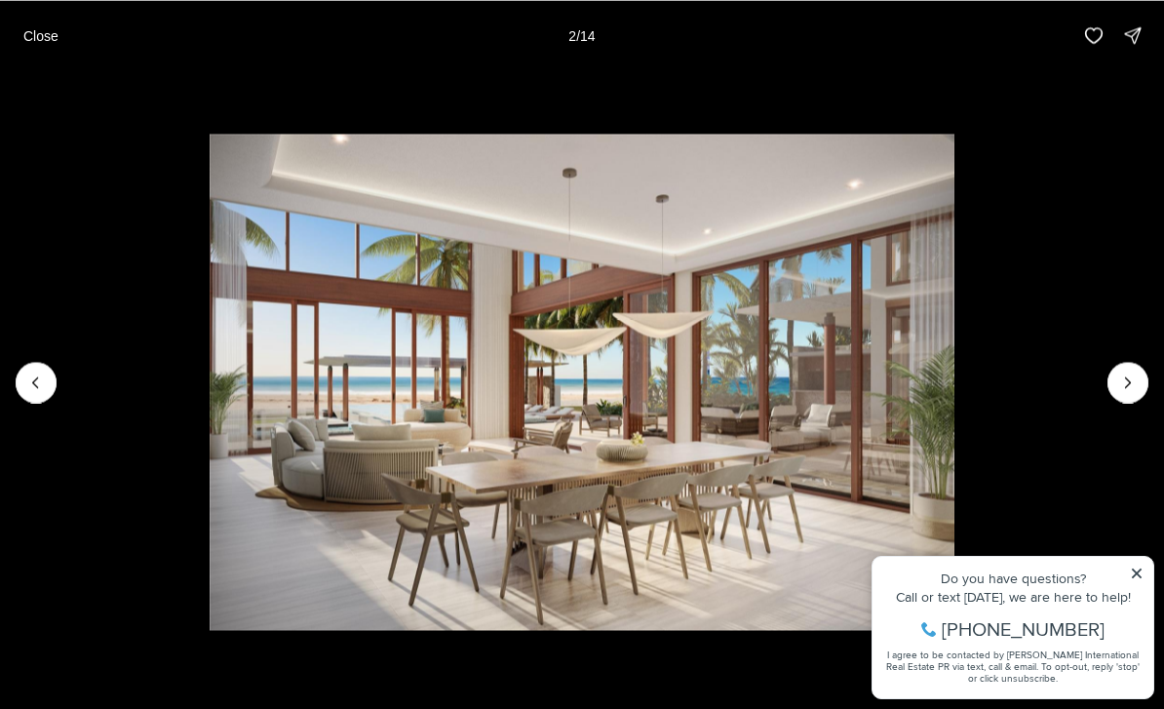
click at [1120, 392] on icon "Next slide" at bounding box center [1127, 381] width 19 height 19
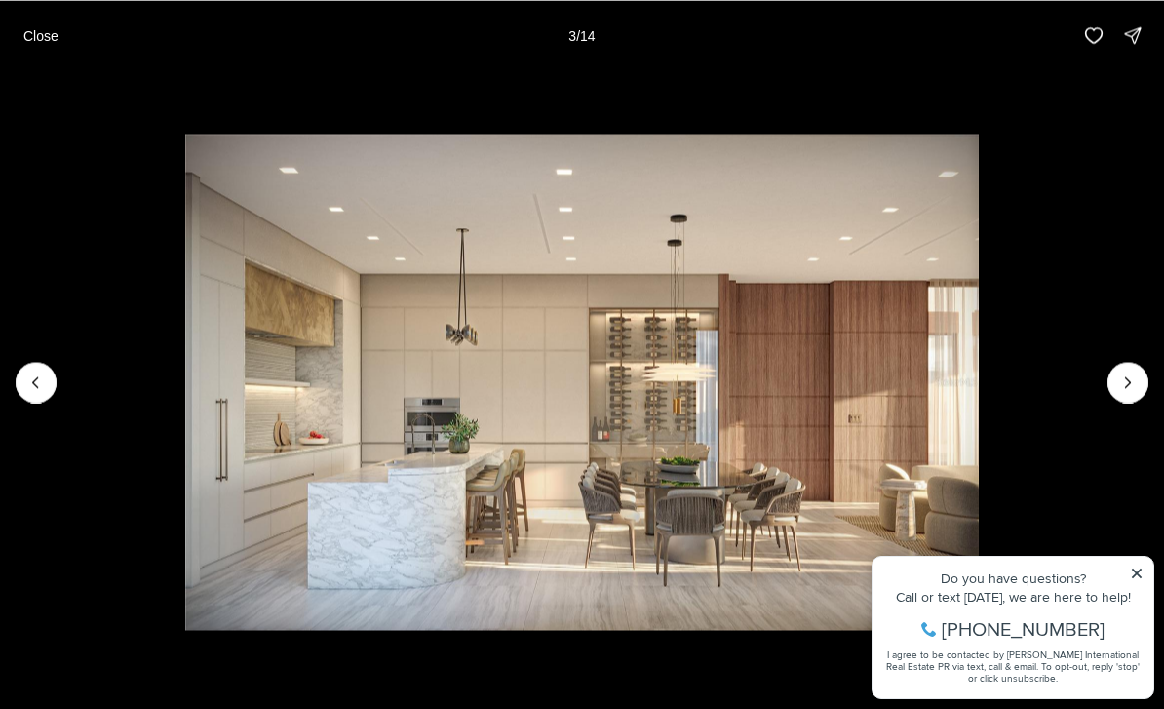
click at [1113, 403] on button "Next slide" at bounding box center [1127, 382] width 41 height 41
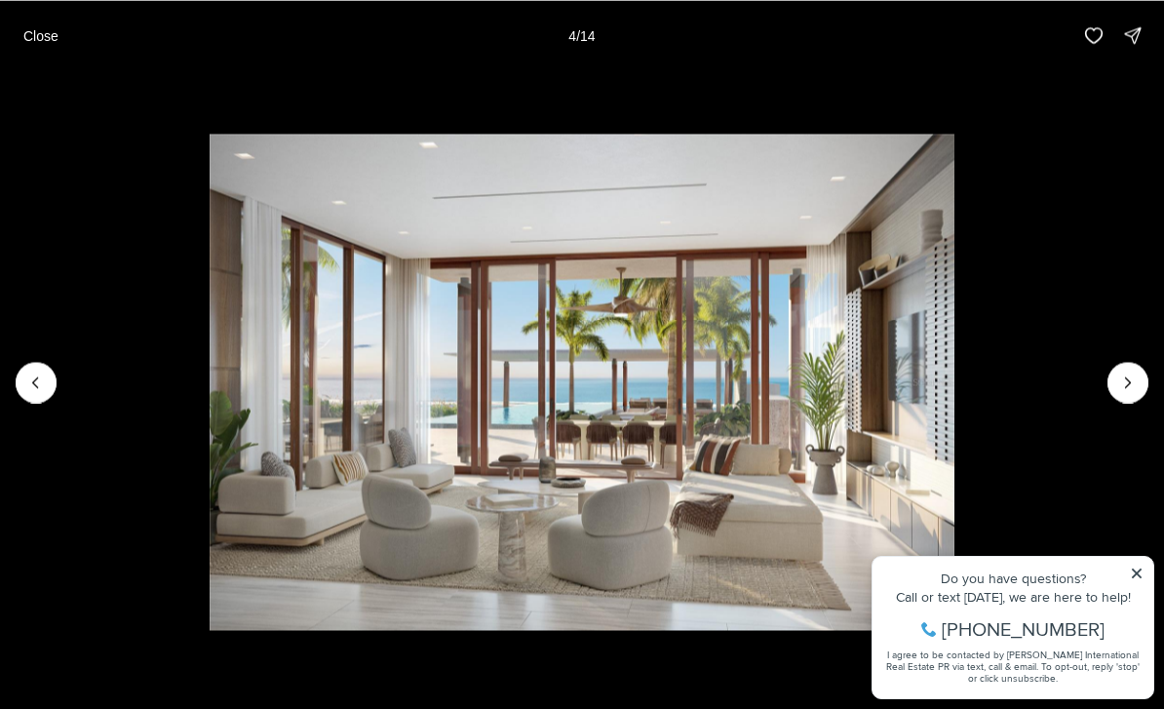
click at [1109, 403] on button "Next slide" at bounding box center [1127, 382] width 41 height 41
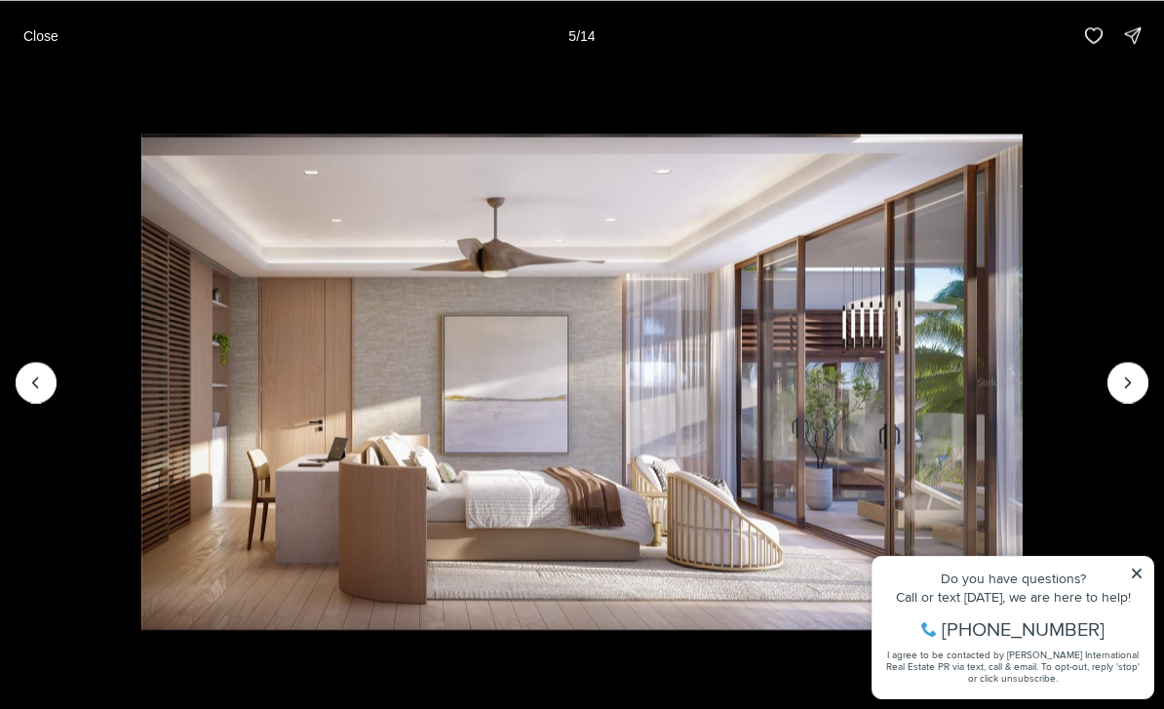
click at [1023, 418] on img "5 of 14" at bounding box center [582, 382] width 882 height 496
click at [1130, 392] on icon "Next slide" at bounding box center [1127, 381] width 19 height 19
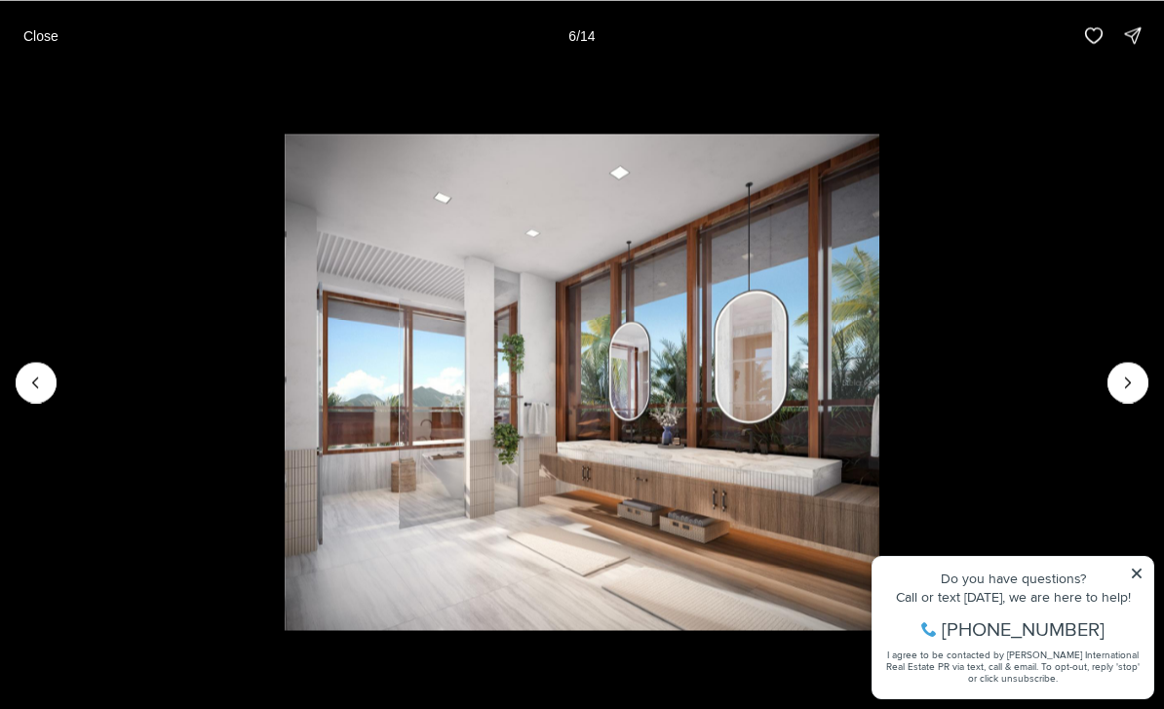
click at [1123, 392] on icon "Next slide" at bounding box center [1127, 381] width 19 height 19
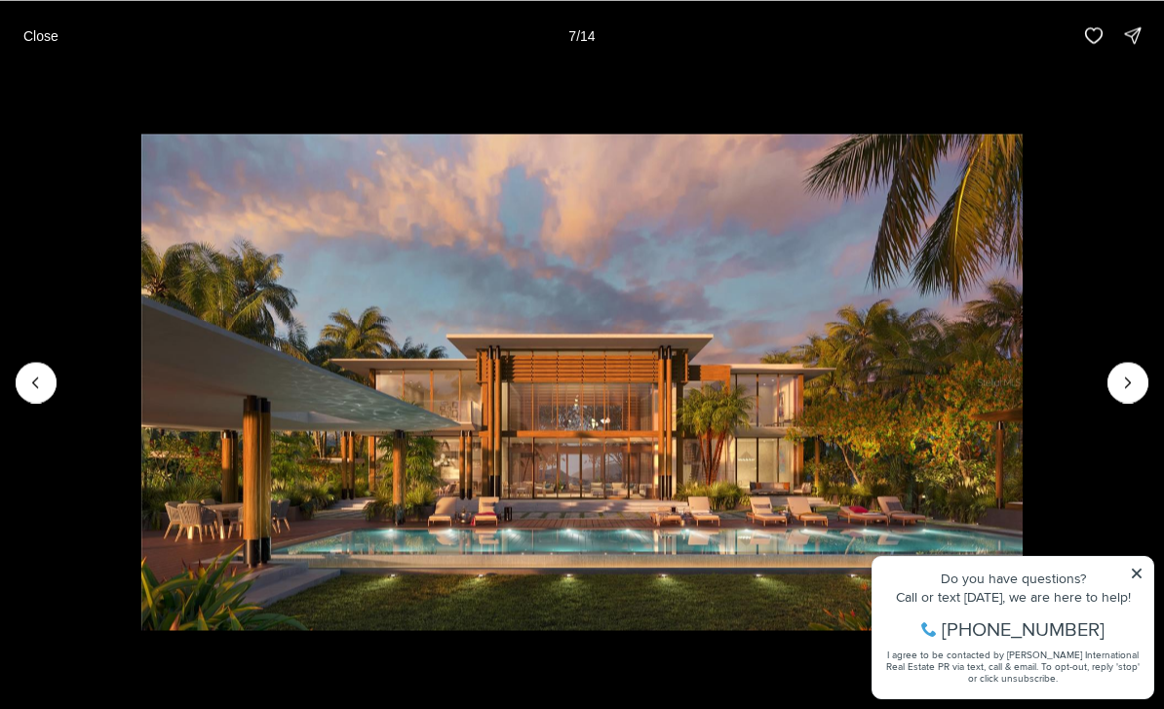
click at [1120, 392] on icon "Next slide" at bounding box center [1127, 381] width 19 height 19
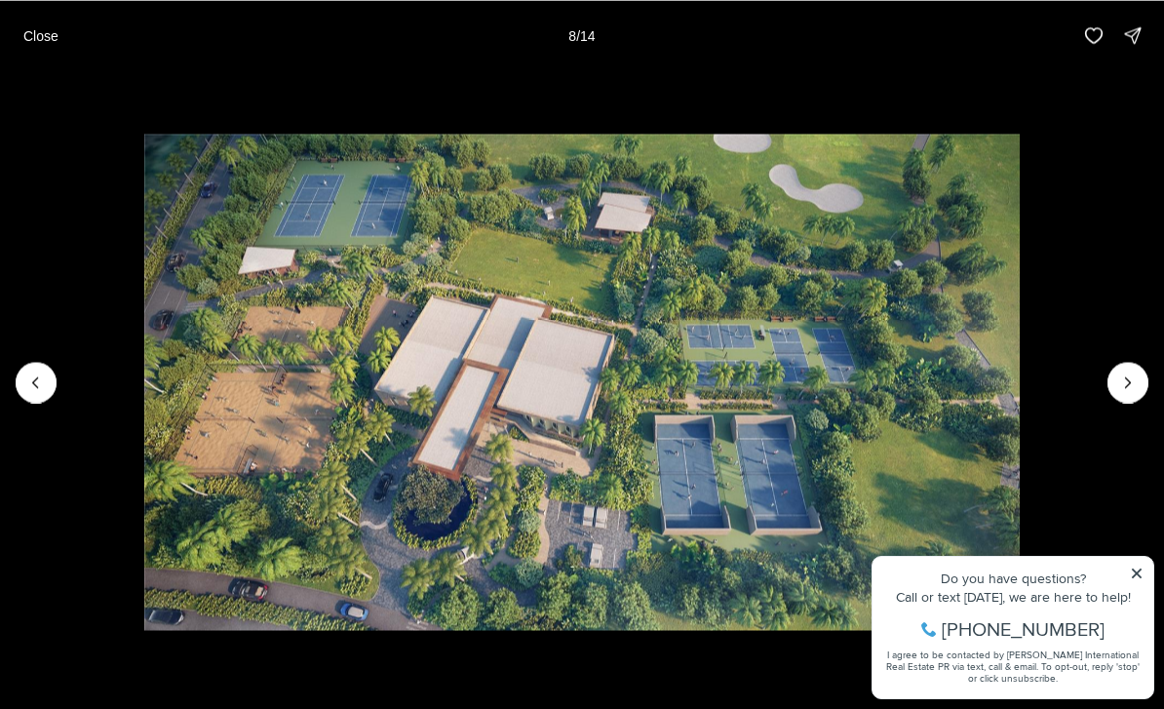
click at [1122, 392] on icon "Next slide" at bounding box center [1127, 381] width 19 height 19
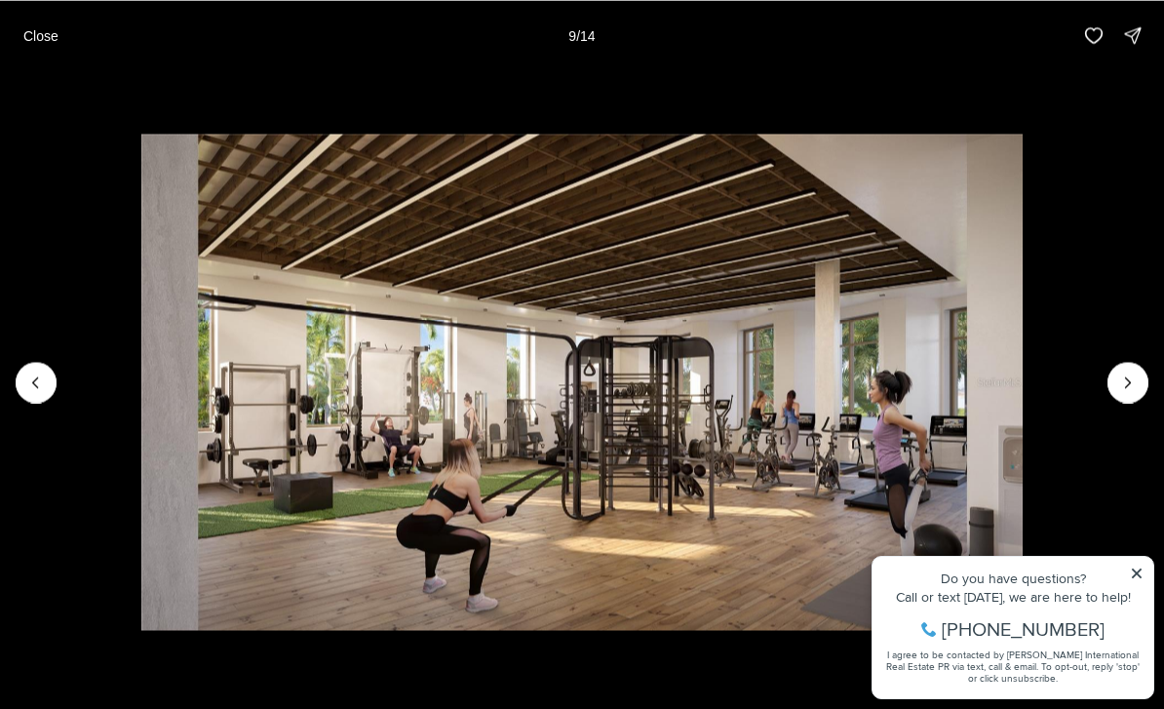
click at [1114, 403] on button "Next slide" at bounding box center [1127, 382] width 41 height 41
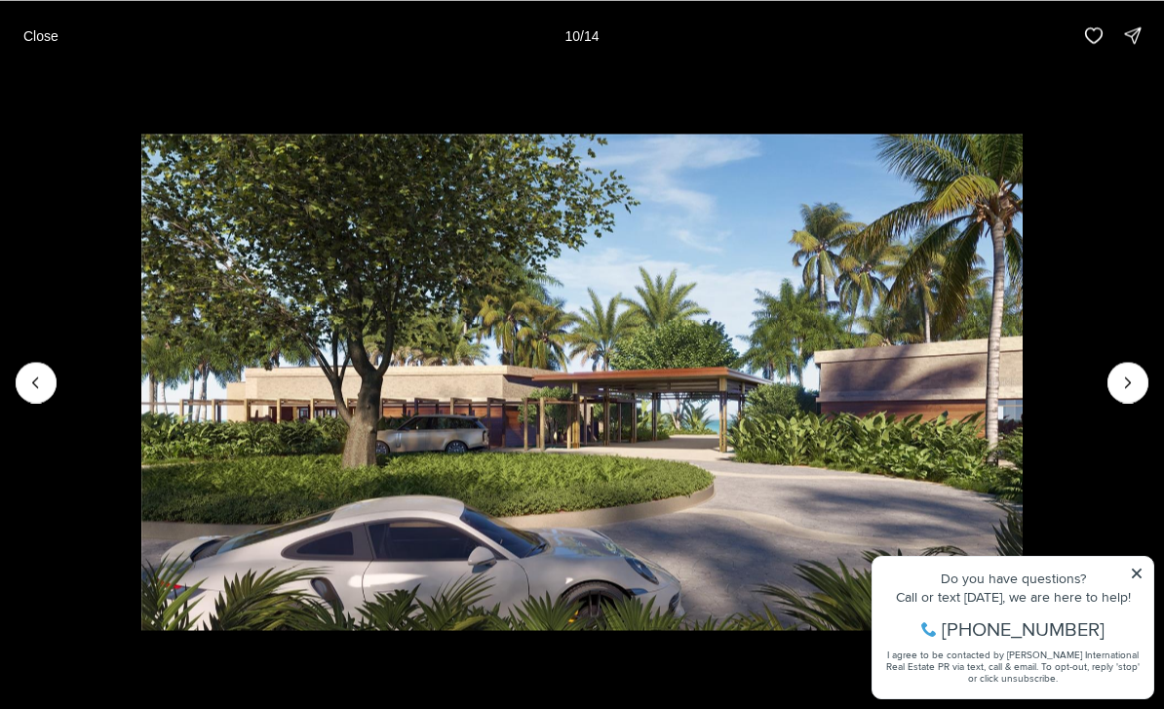
click at [1126, 387] on icon "Next slide" at bounding box center [1128, 382] width 5 height 10
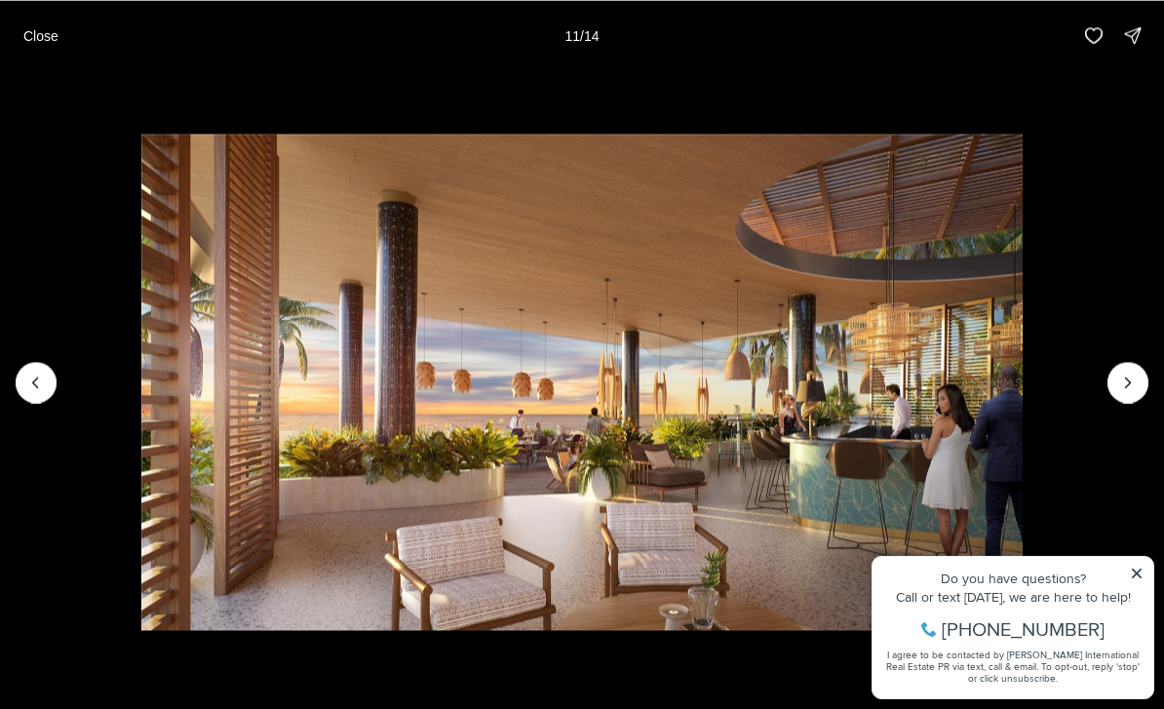
click at [1119, 392] on icon "Next slide" at bounding box center [1127, 381] width 19 height 19
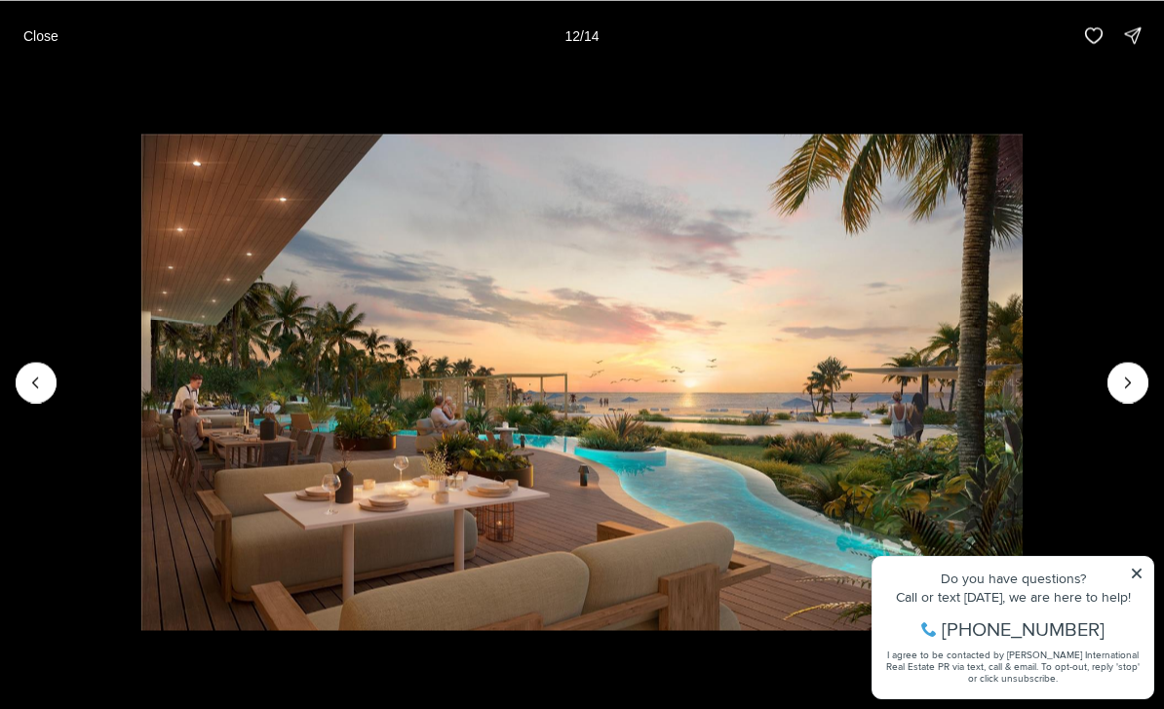
click at [1023, 417] on img "12 of 14" at bounding box center [582, 382] width 882 height 496
click at [1120, 392] on icon "Next slide" at bounding box center [1127, 381] width 19 height 19
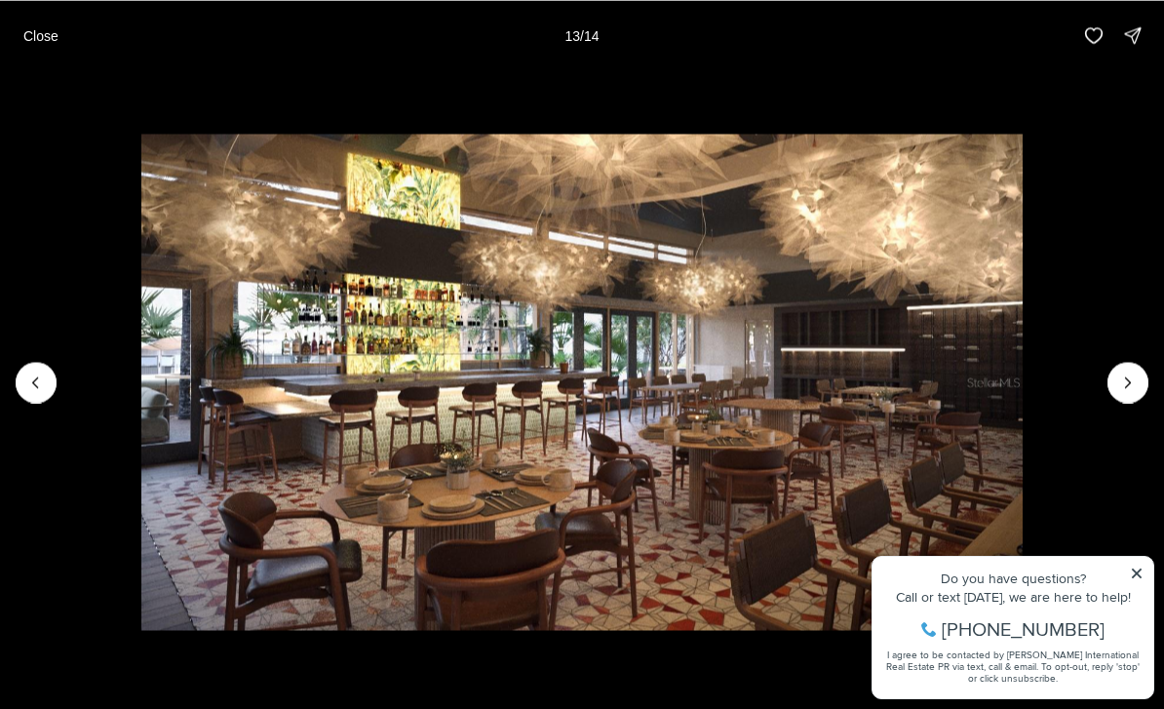
click at [1118, 392] on icon "Next slide" at bounding box center [1127, 381] width 19 height 19
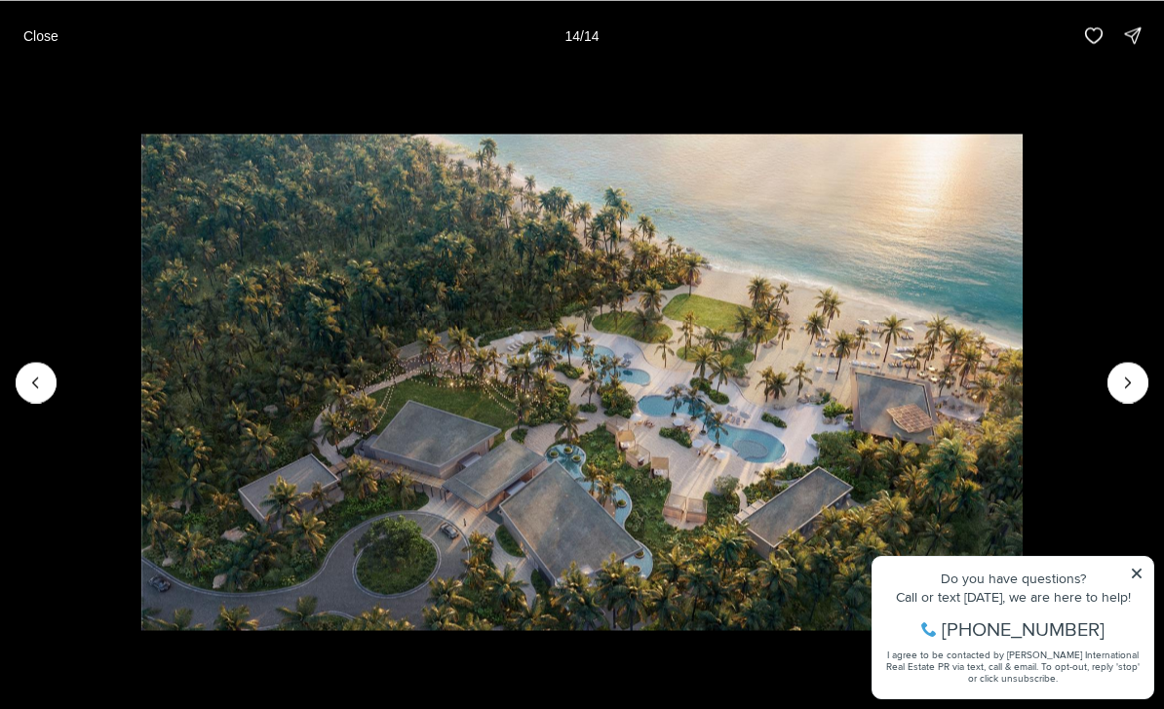
click at [1119, 403] on div at bounding box center [1127, 382] width 41 height 41
click at [1130, 403] on div at bounding box center [1127, 382] width 41 height 41
click at [47, 41] on p "Close" at bounding box center [40, 35] width 35 height 16
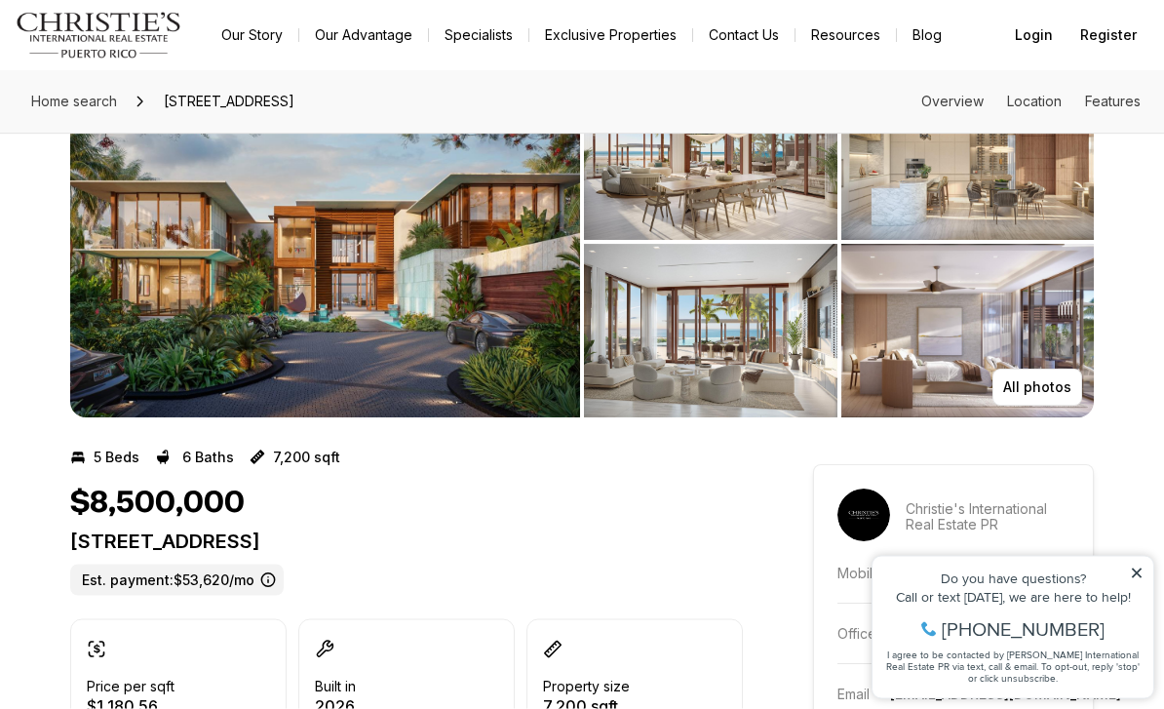
scroll to position [0, 0]
